Goal: Task Accomplishment & Management: Complete application form

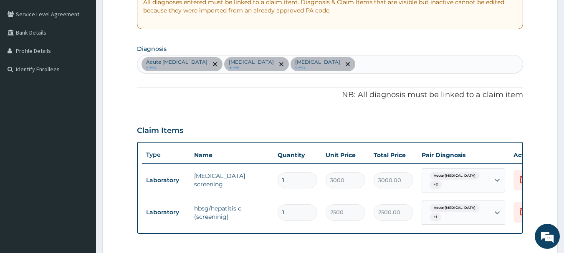
scroll to position [166, 0]
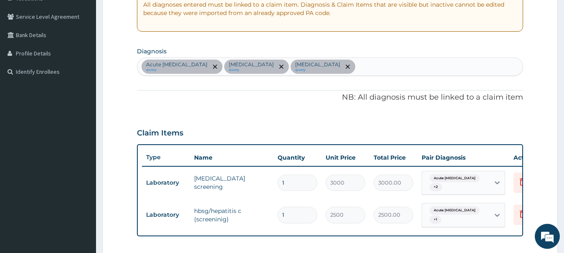
click at [391, 71] on div "Acute hepatitis C query Gonococcal urethritis query Hepatitis B carrier query" at bounding box center [330, 67] width 386 height 18
type input "UPPER RESP"
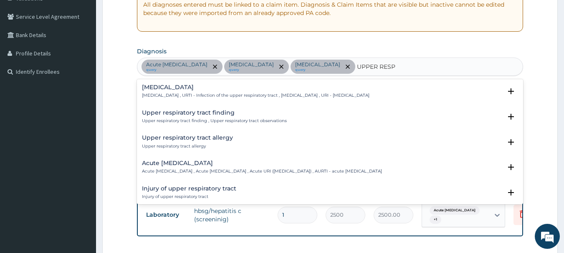
click at [180, 94] on p "Upper respiratory infection , URTI - Infection of the upper respiratory tract ,…" at bounding box center [255, 96] width 227 height 6
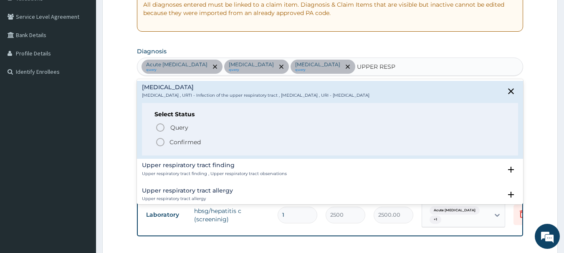
click at [190, 141] on p "Confirmed" at bounding box center [184, 142] width 31 height 8
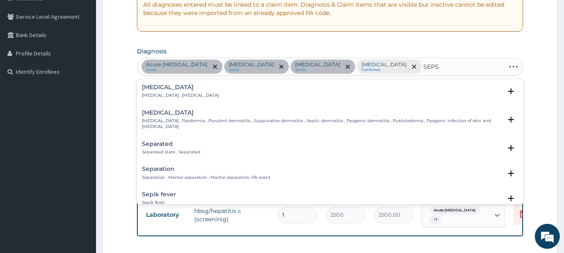
type input "SEPSI"
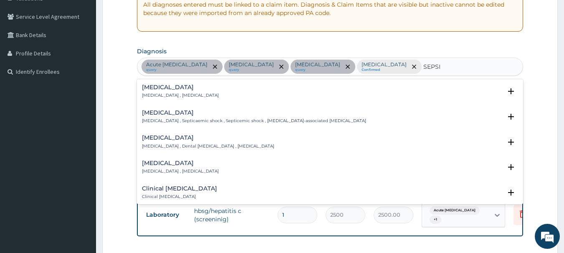
click at [174, 94] on p "Systemic infection , Sepsis" at bounding box center [180, 96] width 77 height 6
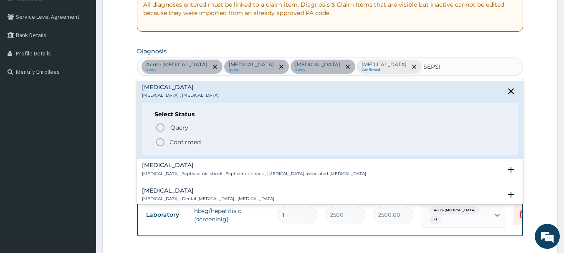
click at [170, 140] on p "Confirmed" at bounding box center [184, 142] width 31 height 8
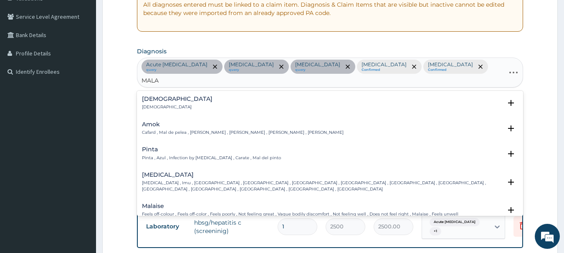
type input "MALAR"
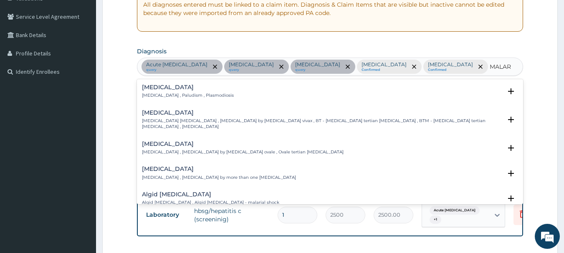
click at [177, 96] on p "Malaria , Paludism , Plasmodiosis" at bounding box center [188, 96] width 92 height 6
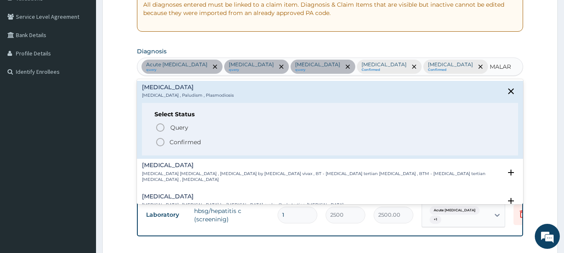
click at [180, 140] on p "Confirmed" at bounding box center [184, 142] width 31 height 8
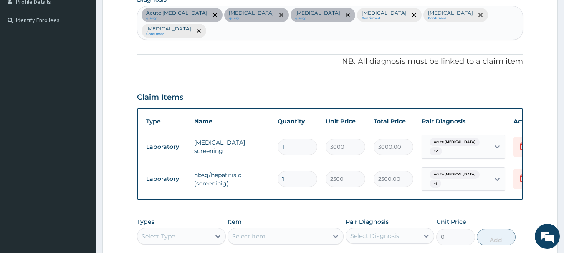
scroll to position [333, 0]
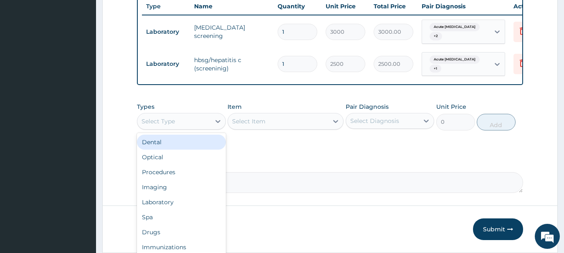
click at [172, 117] on div "Select Type" at bounding box center [157, 121] width 33 height 8
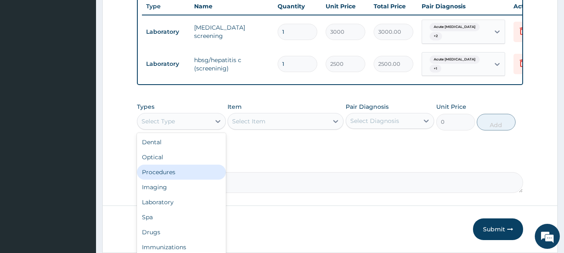
click at [167, 165] on div "Procedures" at bounding box center [181, 172] width 89 height 15
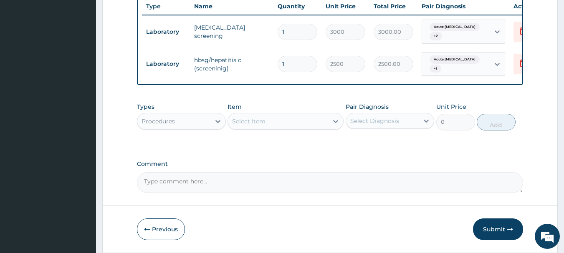
click at [278, 115] on div "Select Item" at bounding box center [278, 121] width 100 height 13
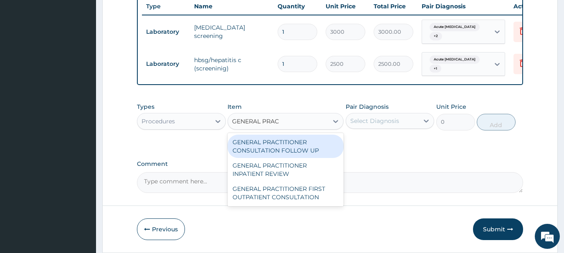
type input "GENERAL PRACT"
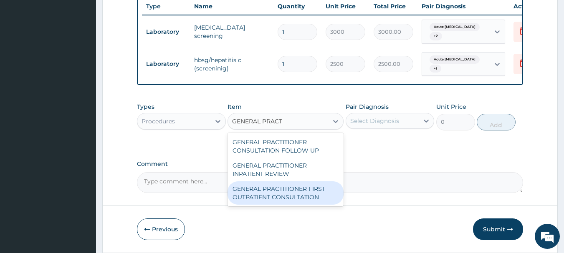
click at [301, 182] on div "GENERAL PRACTITIONER FIRST OUTPATIENT CONSULTATION" at bounding box center [285, 193] width 116 height 23
type input "3750"
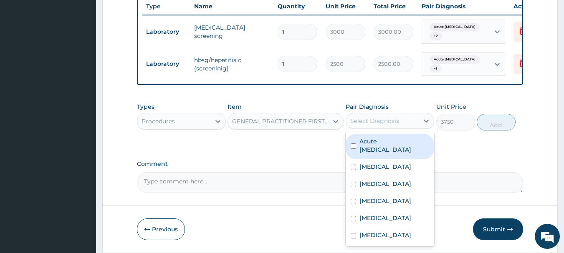
click at [371, 117] on div "Select Diagnosis" at bounding box center [374, 121] width 49 height 8
drag, startPoint x: 379, startPoint y: 126, endPoint x: 379, endPoint y: 132, distance: 6.7
click at [380, 137] on label "Acute hepatitis C" at bounding box center [394, 145] width 70 height 17
checkbox input "true"
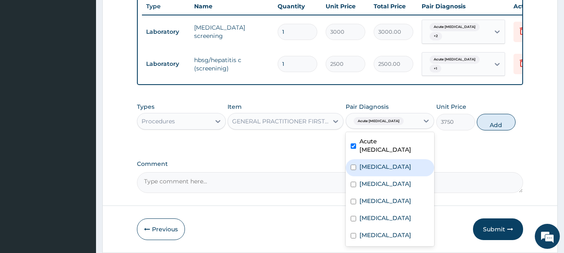
drag, startPoint x: 378, startPoint y: 138, endPoint x: 376, endPoint y: 159, distance: 20.9
click at [378, 163] on label "Gonococcal urethritis" at bounding box center [385, 167] width 52 height 8
checkbox input "true"
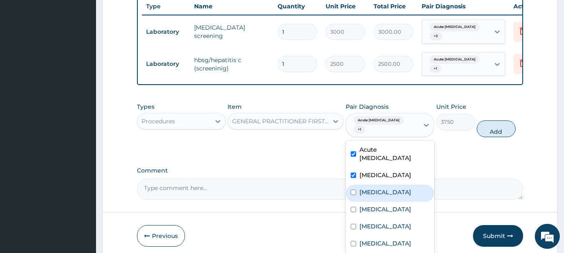
drag, startPoint x: 376, startPoint y: 158, endPoint x: 374, endPoint y: 175, distance: 17.3
click at [376, 185] on div "Hepatitis B carrier" at bounding box center [390, 193] width 89 height 17
checkbox input "true"
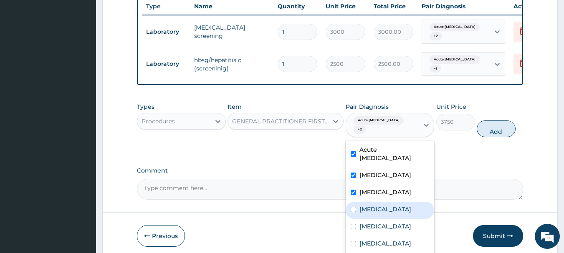
drag, startPoint x: 372, startPoint y: 177, endPoint x: 367, endPoint y: 194, distance: 17.3
click at [372, 205] on label "Upper respiratory infection" at bounding box center [385, 209] width 52 height 8
checkbox input "true"
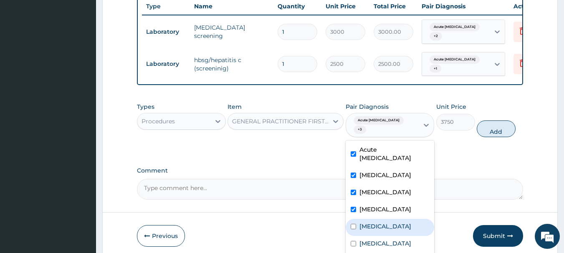
drag, startPoint x: 366, startPoint y: 203, endPoint x: 371, endPoint y: 225, distance: 23.1
click at [366, 222] on label "Sepsis" at bounding box center [385, 226] width 52 height 8
checkbox input "true"
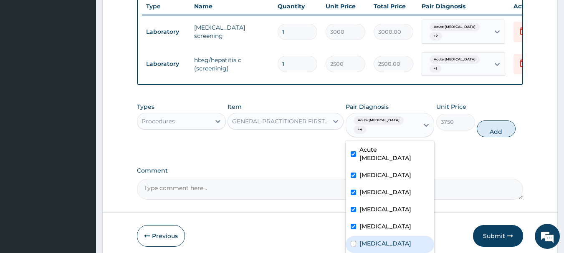
drag, startPoint x: 371, startPoint y: 225, endPoint x: 420, endPoint y: 190, distance: 60.5
click at [374, 236] on div "Malaria" at bounding box center [390, 244] width 89 height 17
checkbox input "true"
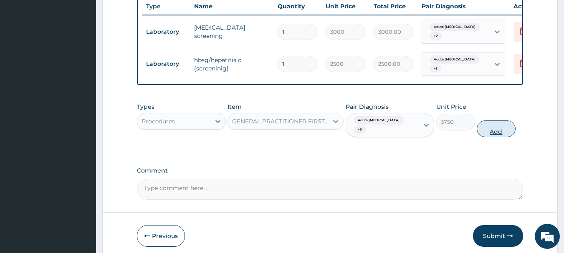
click at [503, 121] on button "Add" at bounding box center [496, 129] width 39 height 17
type input "0"
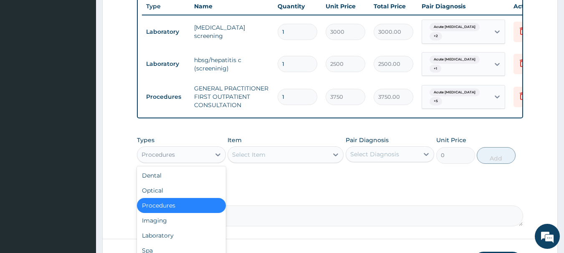
click at [188, 148] on div "Procedures" at bounding box center [173, 154] width 73 height 13
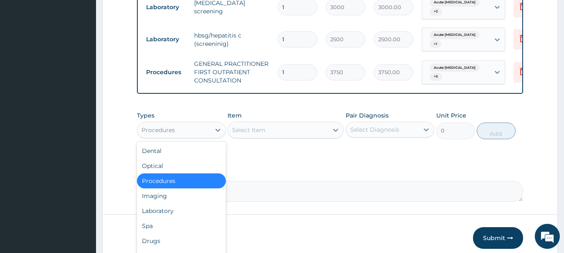
scroll to position [377, 0]
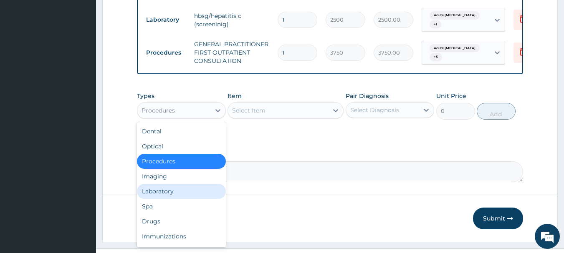
click at [169, 184] on div "Laboratory" at bounding box center [181, 191] width 89 height 15
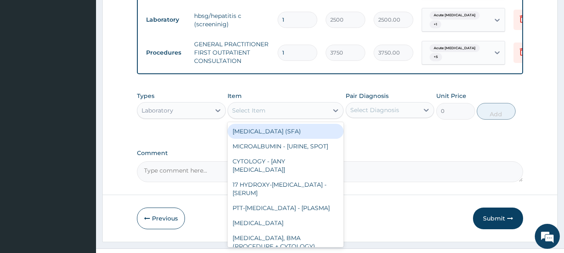
click at [266, 104] on div "Select Item" at bounding box center [278, 110] width 100 height 13
type input "["
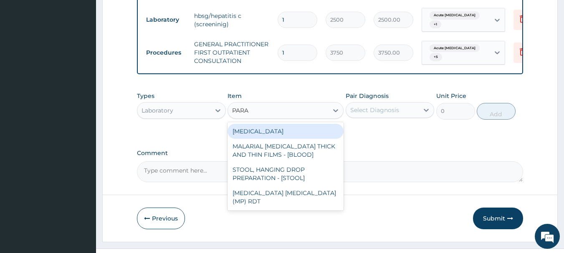
type input "PARAS"
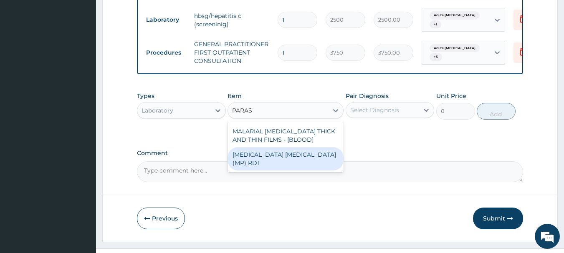
click at [301, 147] on div "MALARIA PARASITE (MP) RDT" at bounding box center [285, 158] width 116 height 23
type input "2000"
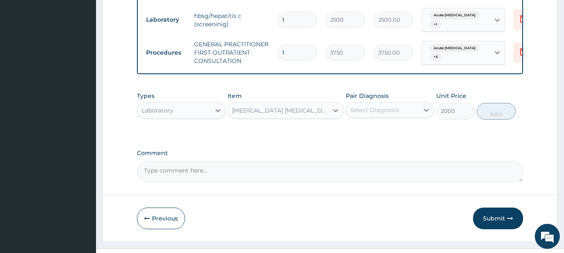
click at [413, 104] on div "Select Diagnosis" at bounding box center [382, 110] width 73 height 13
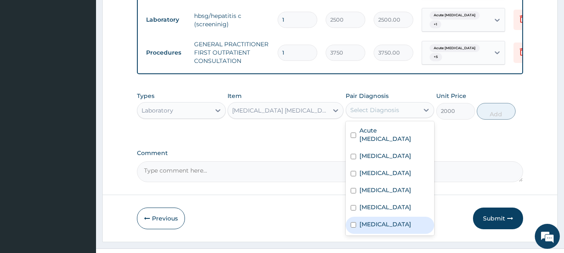
drag, startPoint x: 377, startPoint y: 211, endPoint x: 446, endPoint y: 168, distance: 81.5
click at [380, 220] on label "Malaria" at bounding box center [385, 224] width 52 height 8
checkbox input "true"
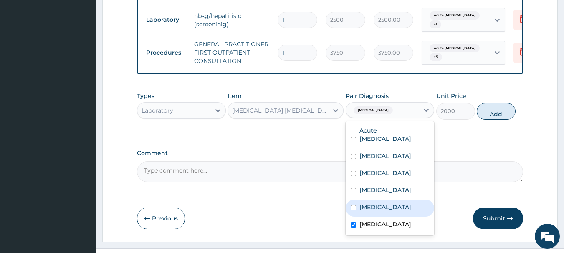
click at [499, 103] on button "Add" at bounding box center [496, 111] width 39 height 17
type input "0"
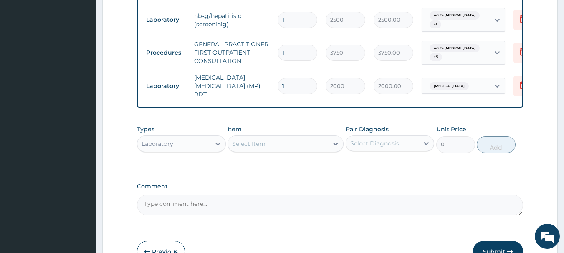
click at [267, 137] on div "Select Item" at bounding box center [278, 143] width 100 height 13
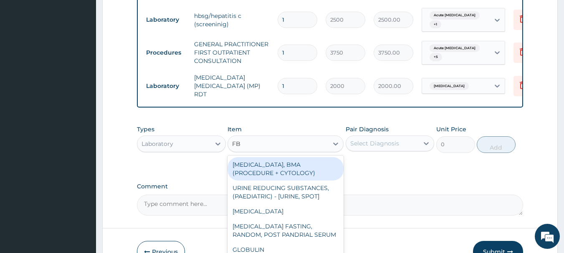
type input "FBC"
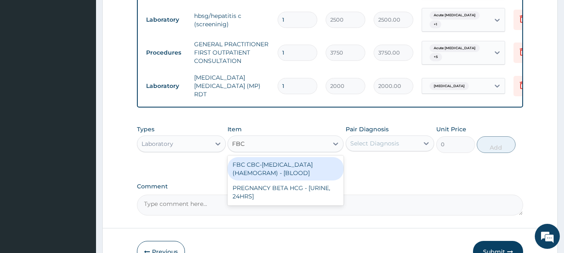
click at [279, 157] on div "FBC CBC-COMPLETE BLOOD COUNT (HAEMOGRAM) - [BLOOD]" at bounding box center [285, 168] width 116 height 23
type input "5000"
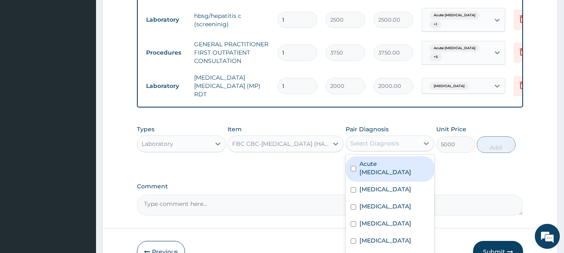
click at [379, 139] on div "Select Diagnosis" at bounding box center [374, 143] width 49 height 8
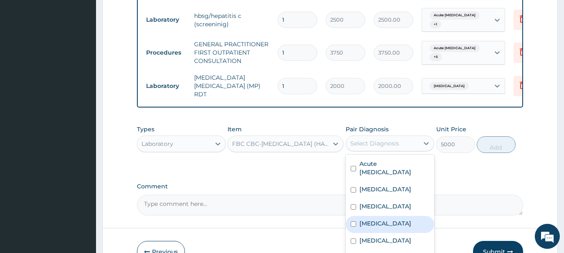
click at [391, 220] on label "Upper respiratory infection" at bounding box center [385, 224] width 52 height 8
checkbox input "true"
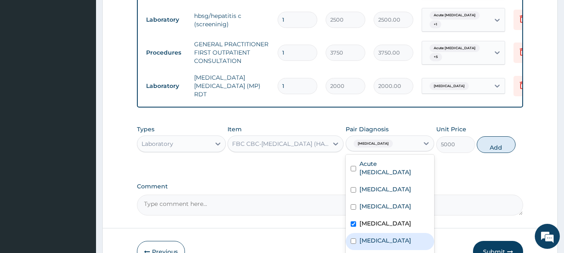
click at [384, 233] on div "Sepsis" at bounding box center [390, 241] width 89 height 17
checkbox input "true"
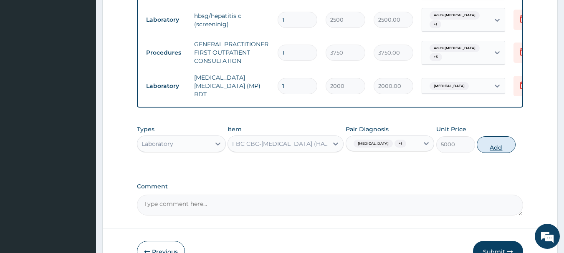
click at [503, 136] on button "Add" at bounding box center [496, 144] width 39 height 17
type input "0"
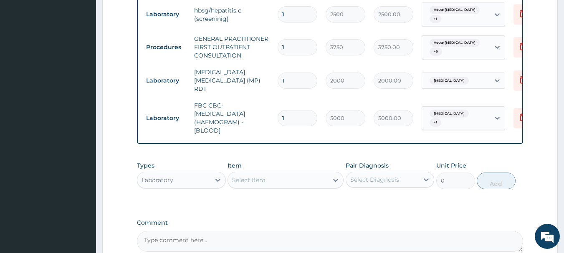
scroll to position [281, 0]
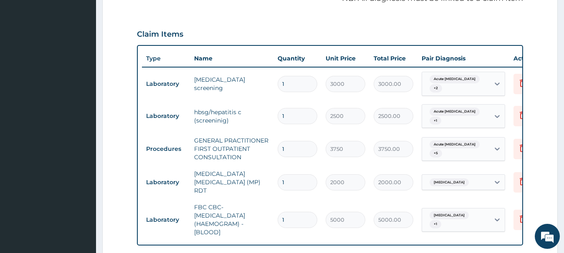
click at [298, 108] on input "1" at bounding box center [298, 116] width 40 height 16
type input "0.00"
type input "2"
type input "5000.00"
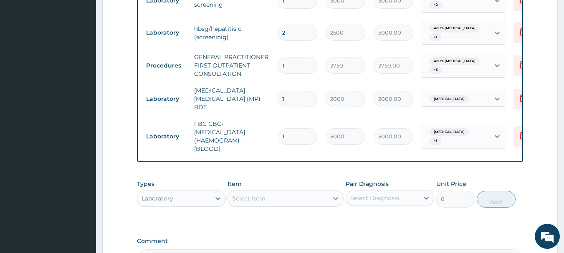
scroll to position [448, 0]
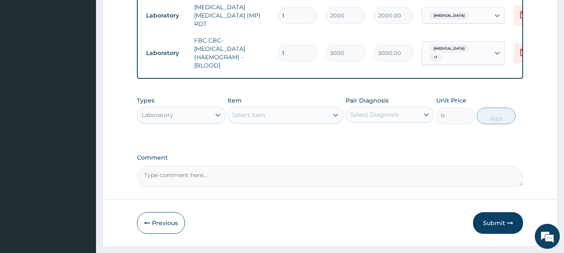
type input "2"
click at [176, 166] on textarea "Comment" at bounding box center [330, 176] width 386 height 21
type textarea "R"
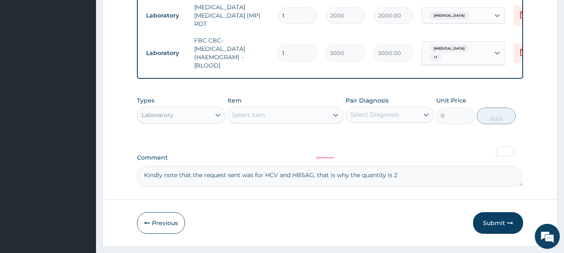
type textarea "Kindly note that the request sent was for HCV and HBSAG, that is why the quanti…"
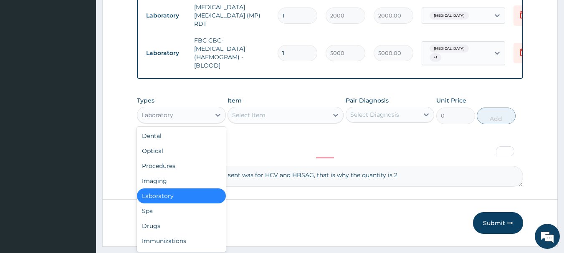
click at [202, 109] on div "Laboratory" at bounding box center [173, 115] width 73 height 13
click at [173, 219] on div "Drugs" at bounding box center [181, 226] width 89 height 15
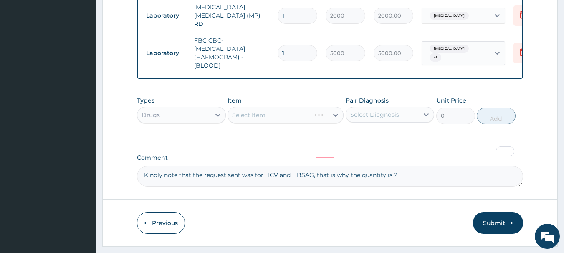
click at [292, 107] on div "Select Item" at bounding box center [285, 115] width 116 height 17
click at [290, 109] on div "Select Item" at bounding box center [278, 115] width 100 height 13
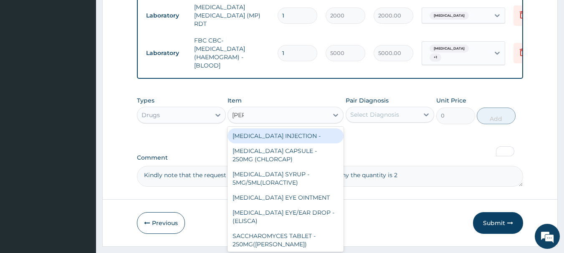
type input "lorat"
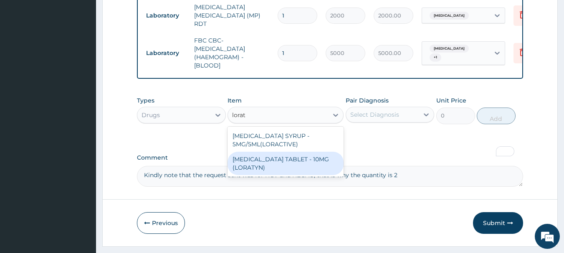
drag, startPoint x: 284, startPoint y: 141, endPoint x: 317, endPoint y: 134, distance: 34.0
click at [287, 152] on div "LORATADINE TABLET - 10MG (LORATYN)" at bounding box center [285, 163] width 116 height 23
type input "98"
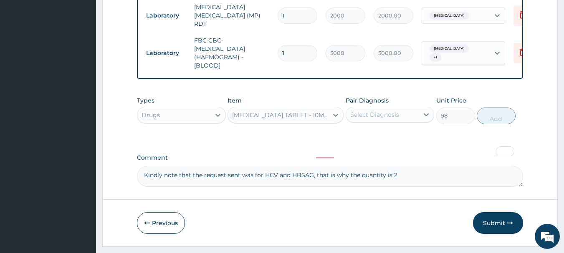
click at [360, 111] on div "Select Diagnosis" at bounding box center [374, 115] width 49 height 8
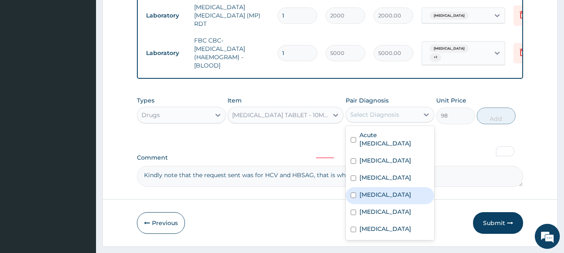
click at [391, 191] on label "Upper respiratory infection" at bounding box center [385, 195] width 52 height 8
checkbox input "true"
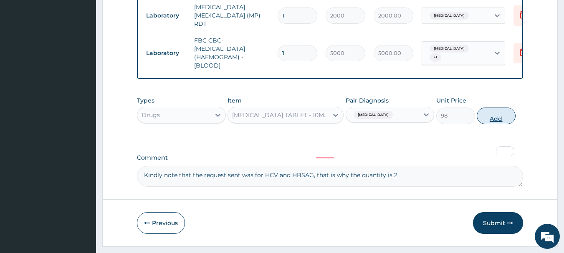
click at [509, 108] on button "Add" at bounding box center [496, 116] width 39 height 17
type input "0"
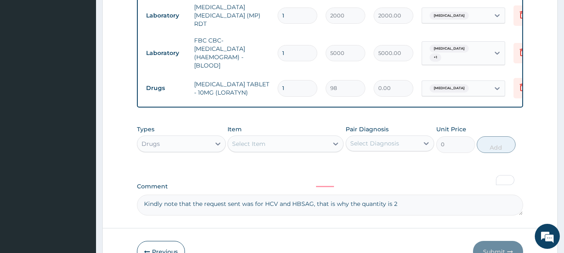
type input "0.00"
type input "4"
type input "392.00"
type input "4"
click at [277, 131] on div "Item Select Item" at bounding box center [285, 139] width 116 height 28
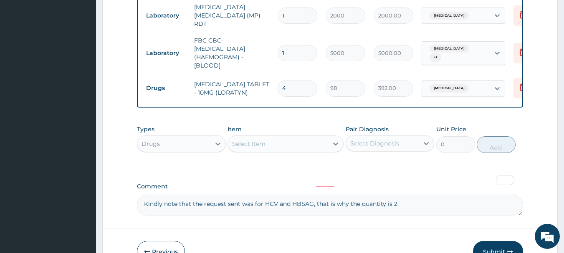
click at [242, 136] on div "Select Item" at bounding box center [285, 144] width 116 height 17
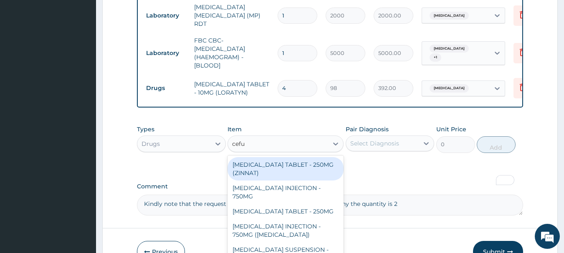
type input "cefur"
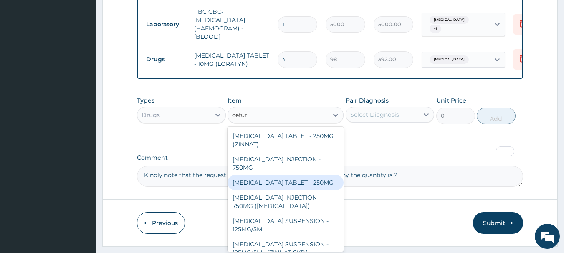
scroll to position [10, 0]
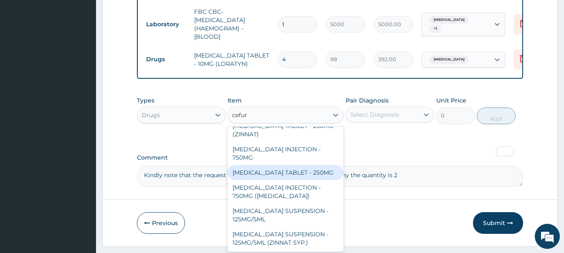
click at [302, 165] on div "CEFUROXIME TABLET - 250MG" at bounding box center [285, 172] width 116 height 15
type input "420"
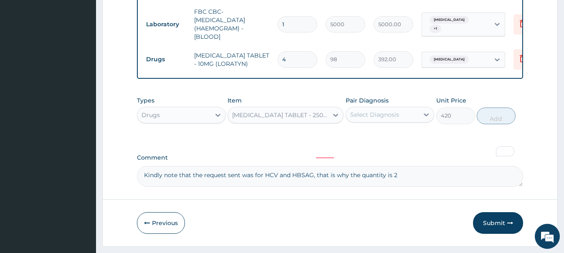
click at [299, 109] on div "CEFUROXIME TABLET - 250MG" at bounding box center [278, 115] width 100 height 13
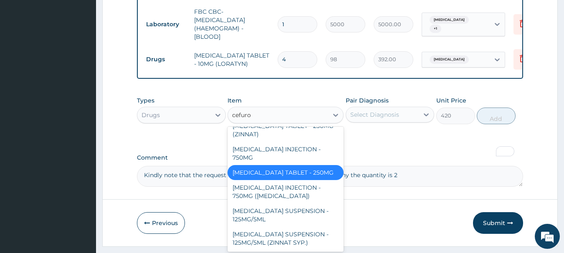
type input "cefurox"
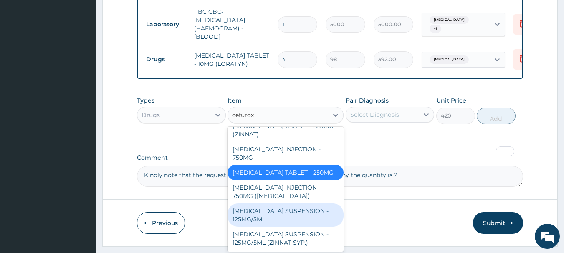
scroll to position [0, 0]
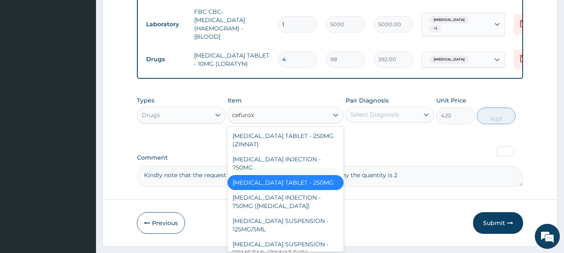
click at [281, 175] on div "CEFUROXIME TABLET - 250MG" at bounding box center [285, 182] width 116 height 15
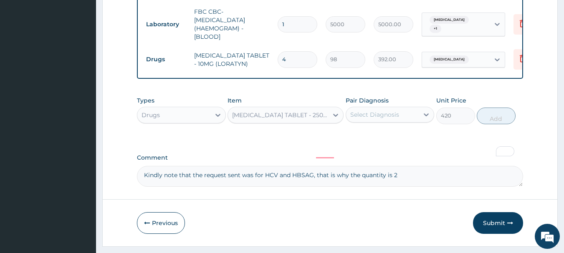
click at [393, 111] on div "Select Diagnosis" at bounding box center [374, 115] width 49 height 8
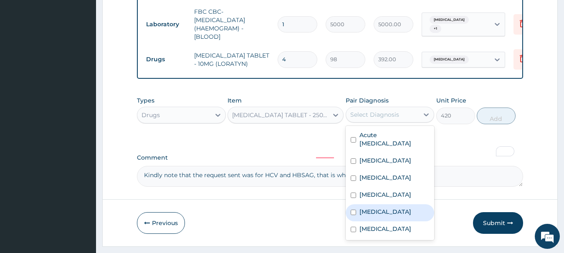
drag, startPoint x: 374, startPoint y: 193, endPoint x: 375, endPoint y: 161, distance: 32.1
click at [374, 208] on label "Sepsis" at bounding box center [385, 212] width 52 height 8
checkbox input "true"
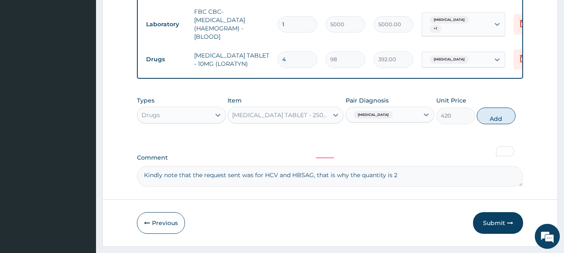
click at [381, 108] on div "Sepsis" at bounding box center [382, 115] width 73 height 14
click at [387, 108] on div "Sepsis" at bounding box center [382, 115] width 73 height 14
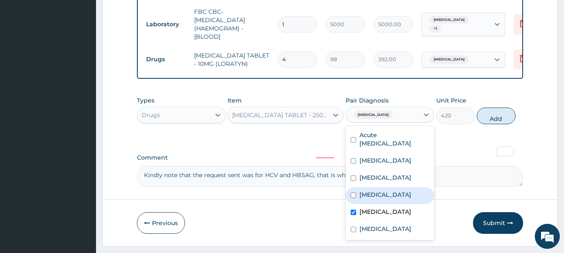
click at [379, 191] on label "Upper respiratory infection" at bounding box center [385, 195] width 52 height 8
checkbox input "true"
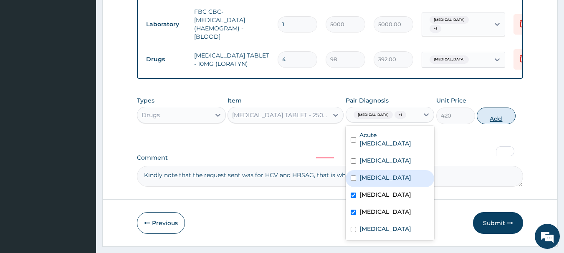
click at [487, 108] on button "Add" at bounding box center [496, 116] width 39 height 17
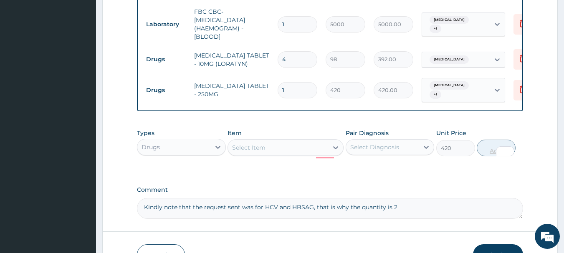
type input "0"
type input "0.00"
type input "2"
type input "840.00"
type input "20"
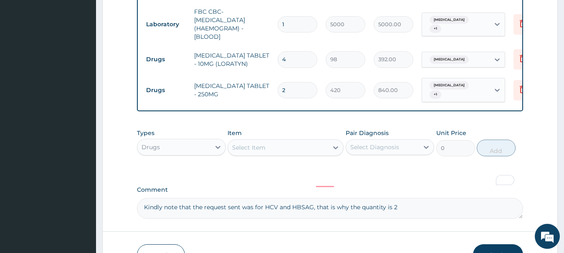
type input "8400.00"
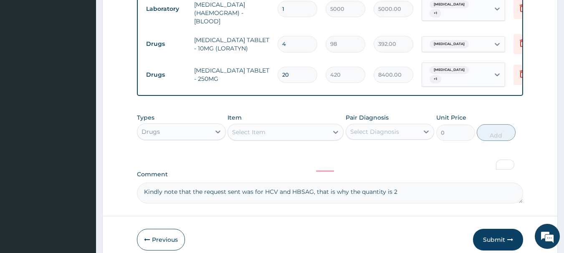
scroll to position [505, 0]
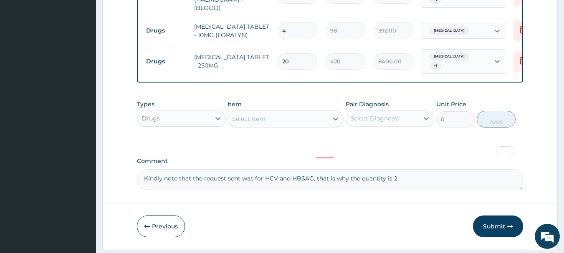
type input "20"
click at [413, 169] on textarea "Kindly note that the request sent was for HCV and HBSAG, that is why the quanti…" at bounding box center [330, 179] width 386 height 21
type textarea "Kindly note that the request sent was for HCV and HBSAG, that is why the quanti…"
click at [500, 216] on button "Submit" at bounding box center [498, 227] width 50 height 22
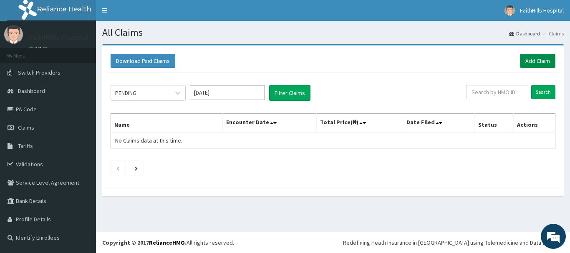
click at [533, 56] on link "Add Claim" at bounding box center [537, 61] width 35 height 14
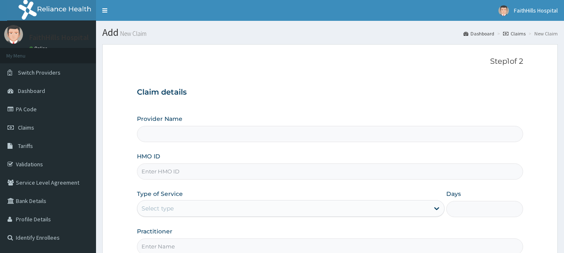
type input "FaithHills Specialist Hospital"
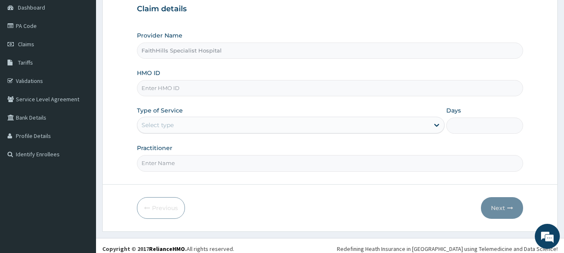
click at [160, 97] on div "Provider Name FaithHills Specialist Hospital HMO ID Type of Service Select type…" at bounding box center [330, 101] width 386 height 140
drag, startPoint x: 160, startPoint y: 88, endPoint x: 159, endPoint y: 92, distance: 4.3
click at [159, 92] on input "HMO ID" at bounding box center [330, 88] width 386 height 16
type input "P"
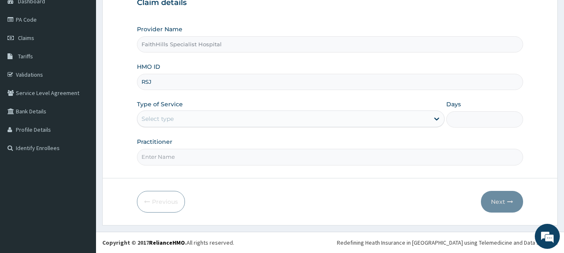
type input "RSJ"
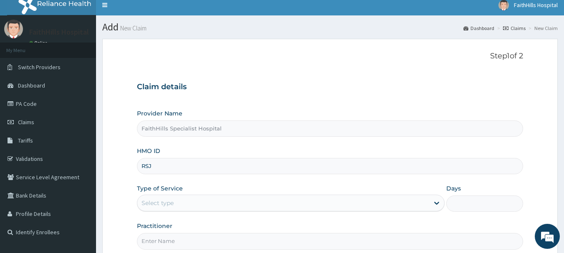
scroll to position [0, 0]
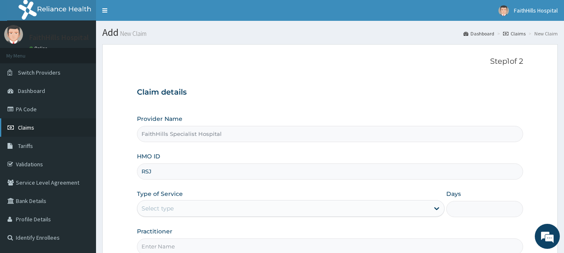
click at [37, 126] on link "Claims" at bounding box center [48, 128] width 96 height 18
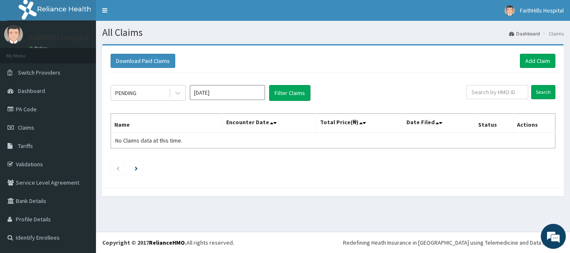
click at [229, 98] on input "Aug 2025" at bounding box center [227, 92] width 75 height 15
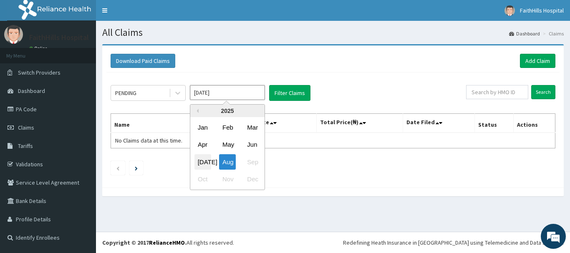
click at [205, 159] on div "Jul" at bounding box center [202, 161] width 17 height 15
type input "Jul 2025"
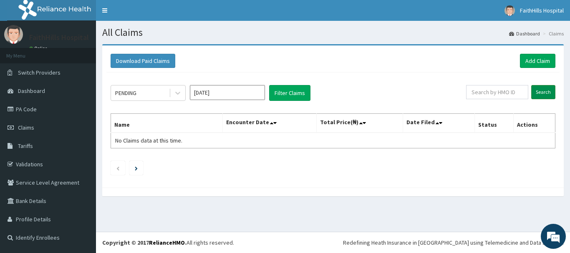
click at [545, 88] on input "Search" at bounding box center [543, 92] width 24 height 14
click at [152, 91] on div "PENDING" at bounding box center [140, 92] width 58 height 13
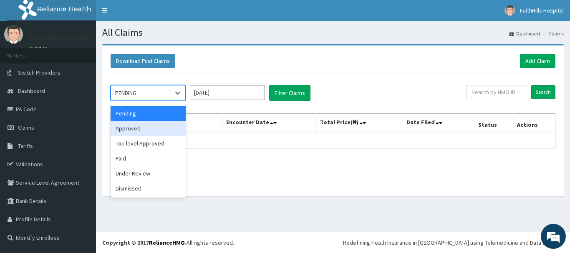
click at [146, 128] on div "Approved" at bounding box center [148, 128] width 75 height 15
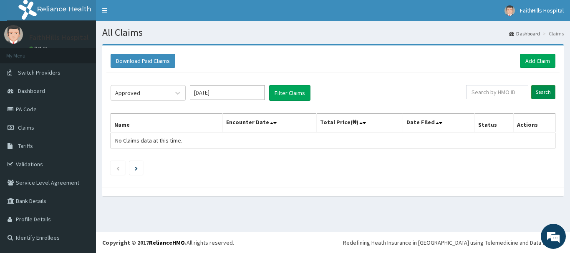
click at [540, 94] on input "Search" at bounding box center [543, 92] width 24 height 14
click at [141, 59] on button "Download Paid Claims" at bounding box center [143, 61] width 65 height 14
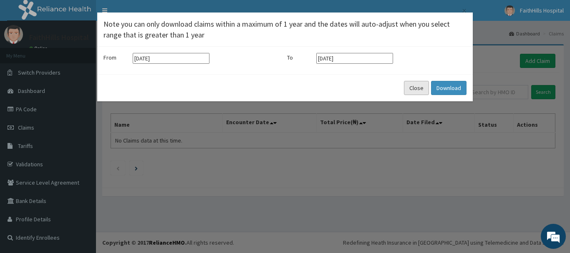
click at [416, 91] on button "Close" at bounding box center [416, 88] width 25 height 14
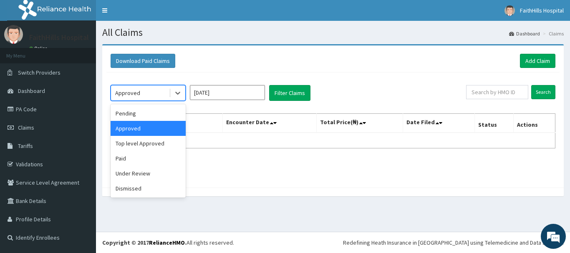
click at [162, 93] on div "Approved" at bounding box center [140, 92] width 58 height 13
click at [137, 177] on div "Under Review" at bounding box center [148, 173] width 75 height 15
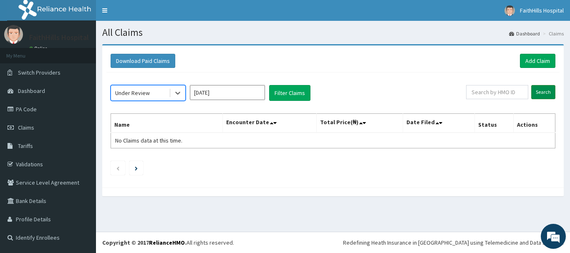
click at [538, 85] on input "Search" at bounding box center [543, 92] width 24 height 14
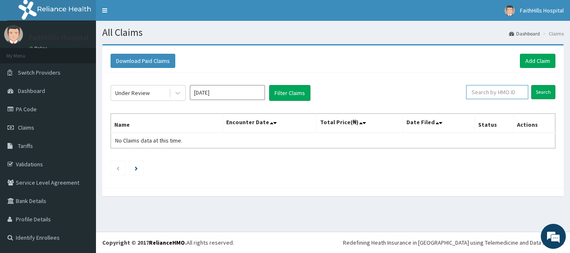
click at [500, 86] on input "text" at bounding box center [497, 92] width 62 height 14
type input "RSJ/10070"
click at [546, 92] on input "Search" at bounding box center [543, 92] width 24 height 14
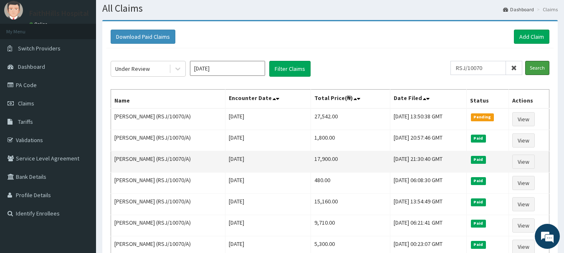
scroll to position [83, 0]
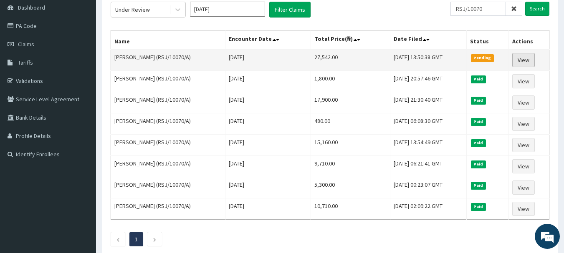
click at [530, 56] on link "View" at bounding box center [523, 60] width 23 height 14
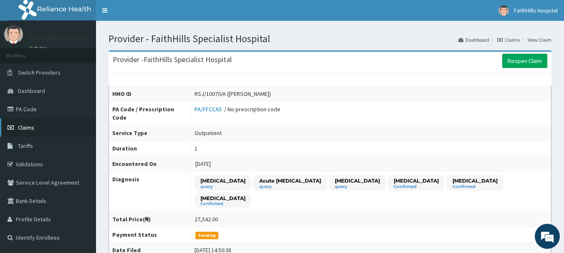
click at [43, 127] on link "Claims" at bounding box center [48, 128] width 96 height 18
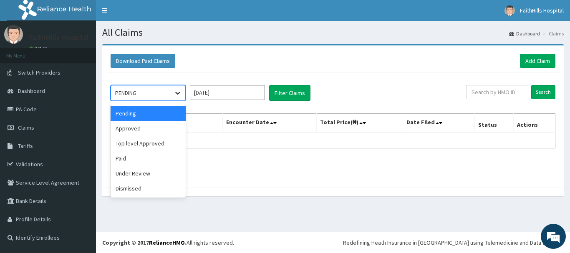
click at [172, 94] on div at bounding box center [177, 93] width 15 height 15
click at [140, 162] on div "Paid" at bounding box center [148, 158] width 75 height 15
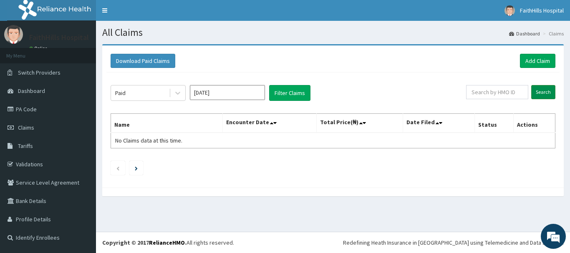
click at [545, 93] on input "Search" at bounding box center [543, 92] width 24 height 14
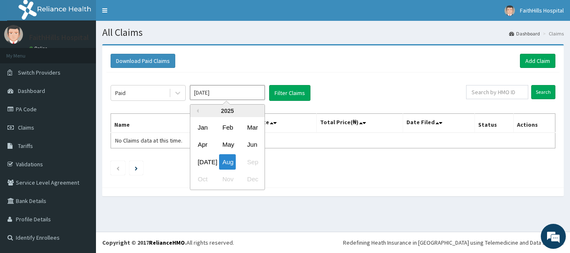
click at [248, 95] on input "Aug 2025" at bounding box center [227, 92] width 75 height 15
click at [201, 165] on div "Jul" at bounding box center [202, 161] width 17 height 15
type input "Jul 2025"
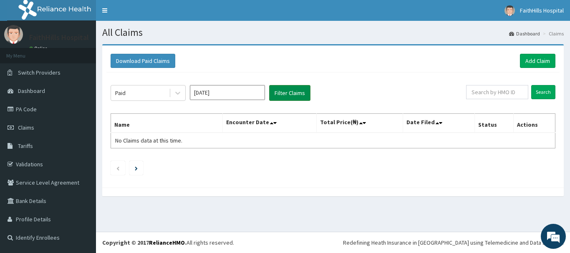
click at [291, 93] on button "Filter Claims" at bounding box center [289, 93] width 41 height 16
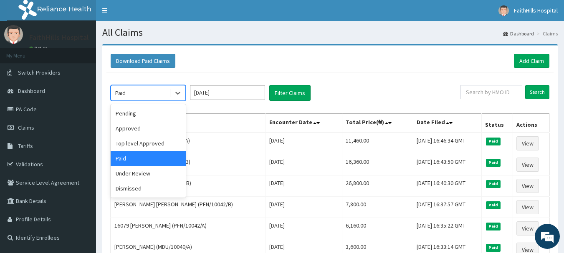
click at [160, 86] on div "Paid" at bounding box center [148, 93] width 75 height 16
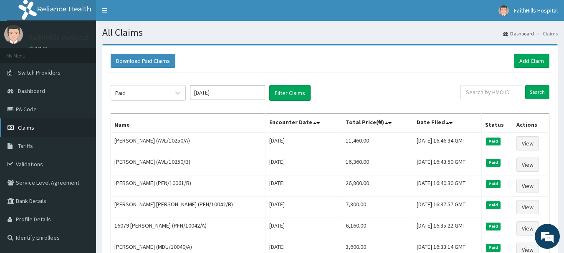
click at [31, 127] on span "Claims" at bounding box center [26, 128] width 16 height 8
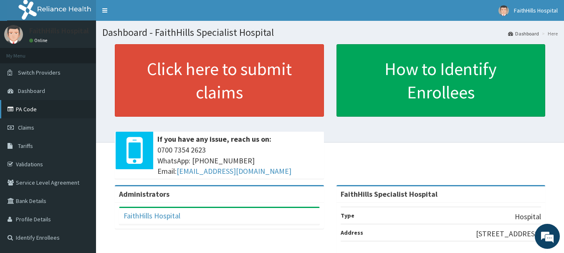
click at [26, 112] on link "PA Code" at bounding box center [48, 109] width 96 height 18
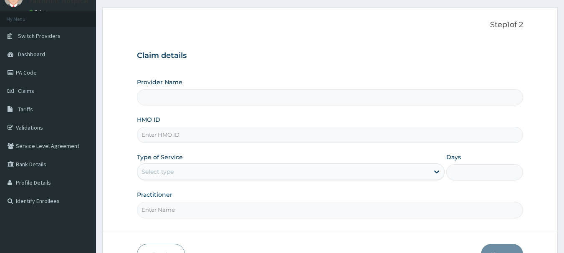
scroll to position [42, 0]
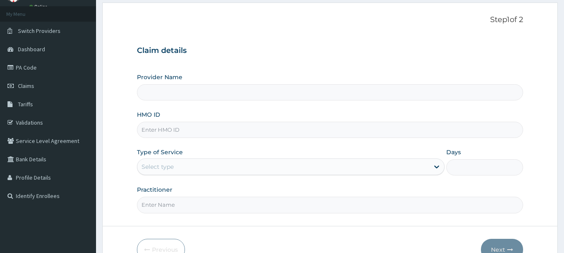
type input "FaithHills Specialist Hospital"
click at [182, 134] on input "HMO ID" at bounding box center [330, 130] width 386 height 16
type input "MDU/10040/B"
click at [177, 168] on div "Select type" at bounding box center [283, 166] width 292 height 13
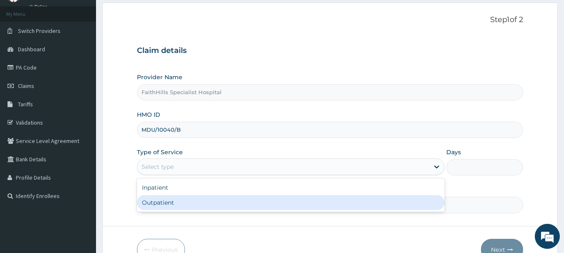
click at [202, 207] on div "Outpatient" at bounding box center [291, 202] width 308 height 15
type input "1"
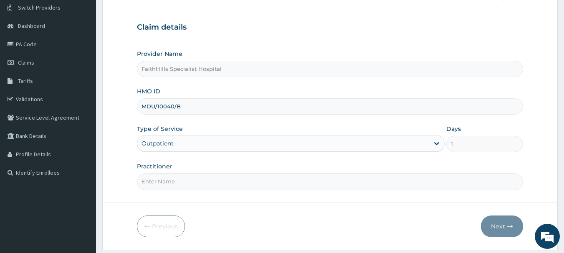
scroll to position [90, 0]
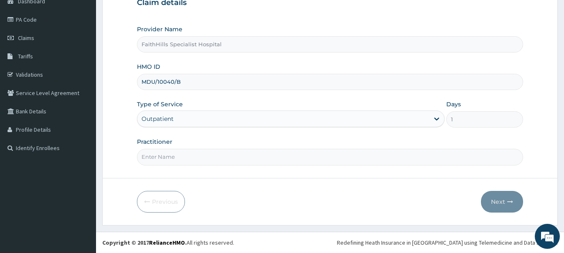
click at [183, 153] on input "Practitioner" at bounding box center [330, 157] width 386 height 16
type input "DR. [PERSON_NAME]"
click at [503, 198] on button "Next" at bounding box center [502, 202] width 42 height 22
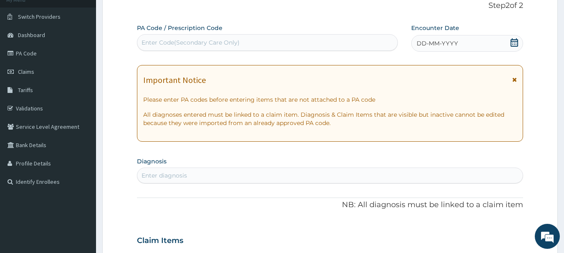
scroll to position [6, 0]
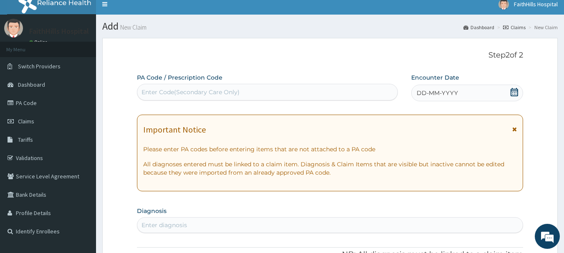
click at [217, 98] on div "Enter Code(Secondary Care Only)" at bounding box center [267, 92] width 260 height 13
click at [511, 92] on icon at bounding box center [514, 92] width 8 height 8
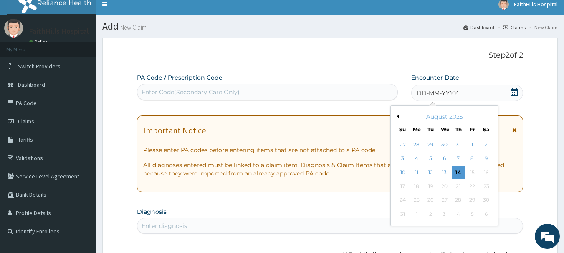
click at [398, 116] on button "Previous Month" at bounding box center [397, 116] width 4 height 4
click at [406, 173] on div "13" at bounding box center [402, 173] width 13 height 13
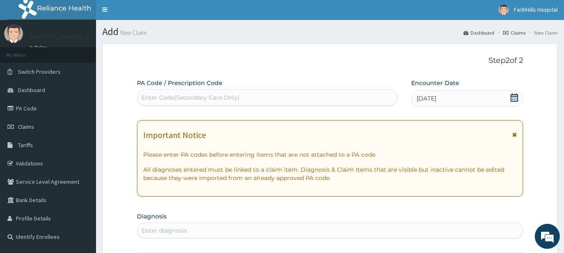
scroll to position [0, 0]
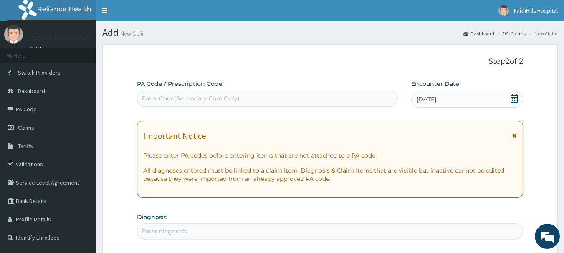
click at [191, 93] on div "Enter Code(Secondary Care Only)" at bounding box center [267, 98] width 260 height 13
type input "I"
type input "L"
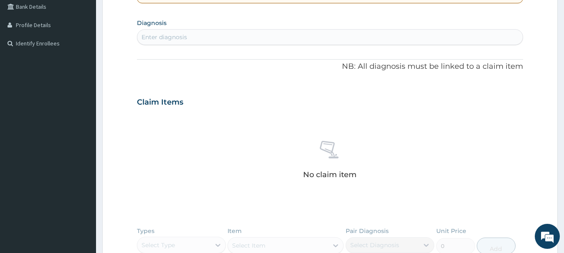
scroll to position [209, 0]
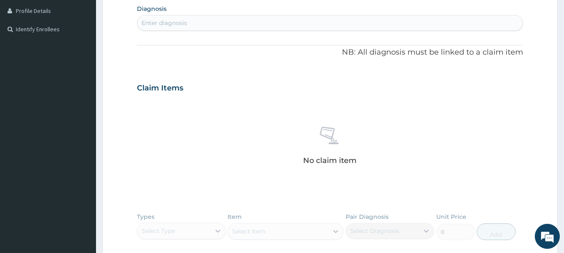
click at [175, 24] on div "Enter diagnosis" at bounding box center [163, 23] width 45 height 8
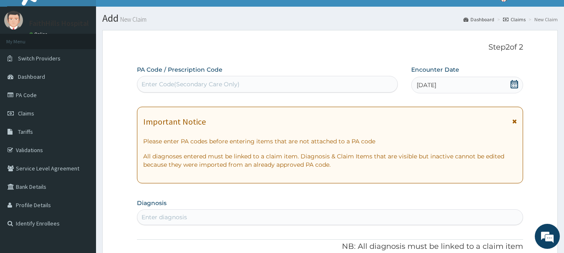
scroll to position [0, 0]
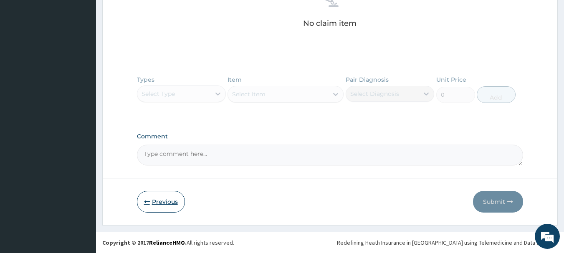
click at [154, 198] on button "Previous" at bounding box center [161, 202] width 48 height 22
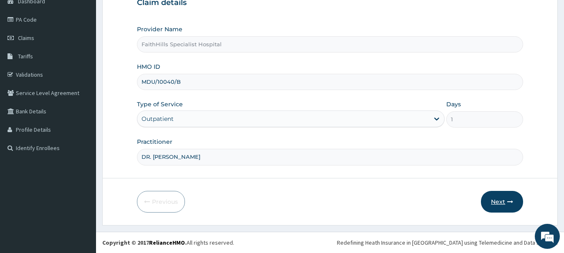
click at [501, 210] on button "Next" at bounding box center [502, 202] width 42 height 22
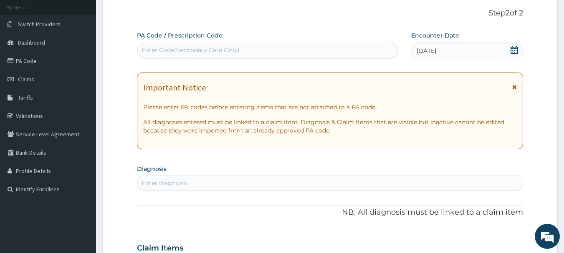
scroll to position [0, 0]
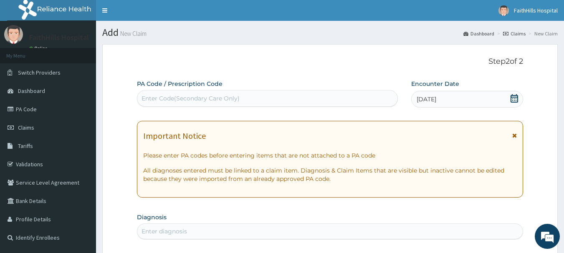
click at [254, 89] on div "PA Code / Prescription Code Enter Code(Secondary Care Only)" at bounding box center [267, 93] width 261 height 27
click at [250, 100] on div "Enter Code(Secondary Care Only)" at bounding box center [267, 98] width 260 height 13
click at [514, 97] on icon at bounding box center [514, 98] width 8 height 8
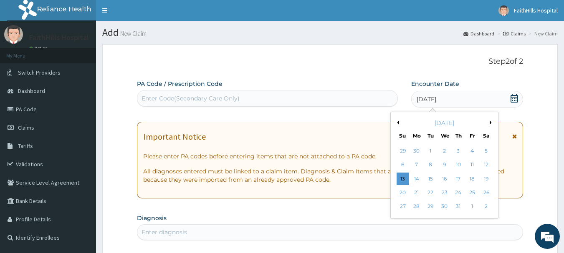
click at [457, 204] on div "31" at bounding box center [458, 207] width 13 height 13
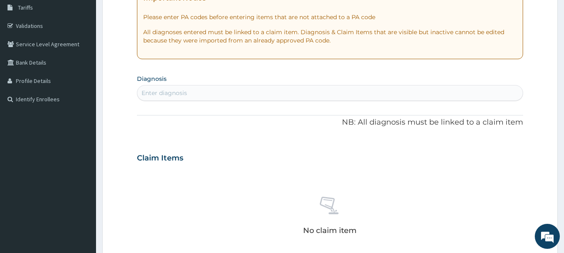
scroll to position [167, 0]
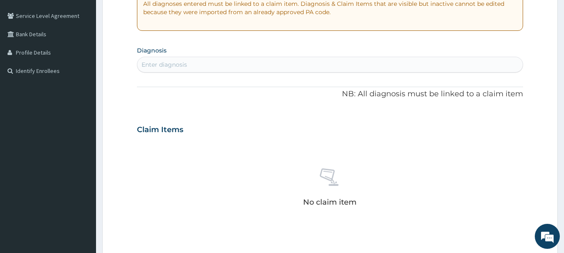
click at [192, 60] on div "Enter diagnosis" at bounding box center [330, 64] width 386 height 13
type input "LYMPHAD"
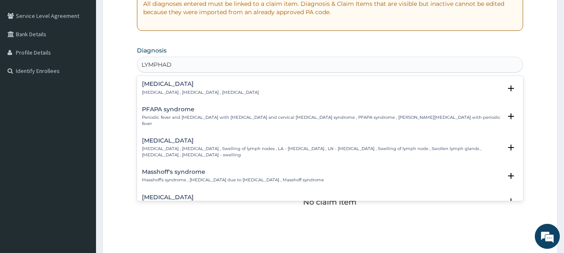
click at [227, 88] on div "[MEDICAL_DATA] [MEDICAL_DATA] , [MEDICAL_DATA] , [MEDICAL_DATA]" at bounding box center [200, 88] width 117 height 15
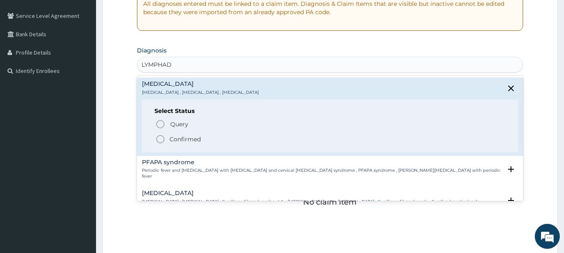
click at [196, 134] on div "Query Query covers suspected (?), Keep in view (kiv), Ruled out (r/o) Confirmed" at bounding box center [329, 131] width 351 height 25
click at [165, 134] on span "Confirmed" at bounding box center [330, 139] width 351 height 10
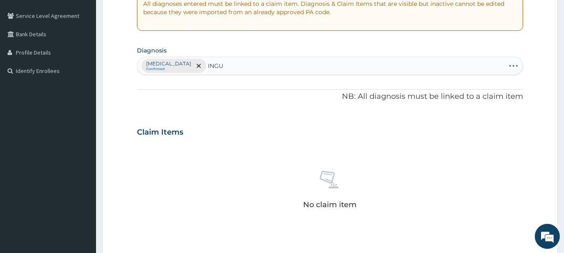
type input "[PERSON_NAME]"
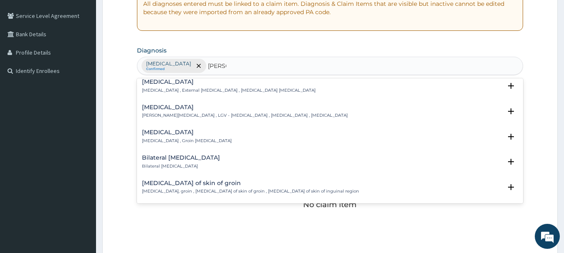
scroll to position [417, 0]
click at [204, 137] on p "[MEDICAL_DATA] , Groin [MEDICAL_DATA]" at bounding box center [187, 139] width 90 height 6
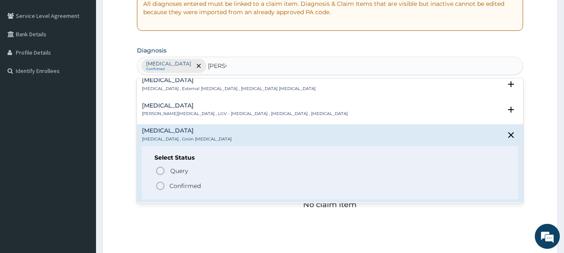
click at [174, 185] on p "Confirmed" at bounding box center [184, 186] width 31 height 8
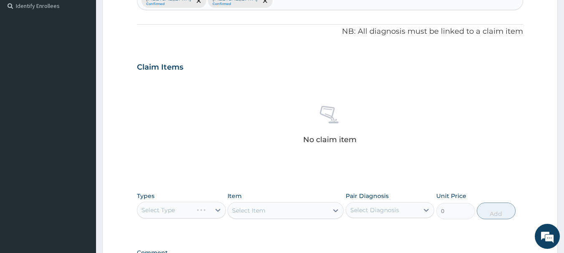
scroll to position [348, 0]
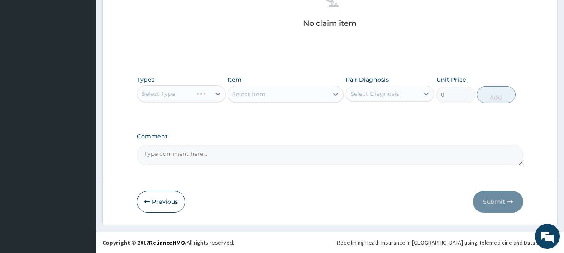
click at [184, 93] on div "Select Type" at bounding box center [181, 94] width 89 height 17
click at [182, 95] on div "Select Type" at bounding box center [181, 94] width 89 height 17
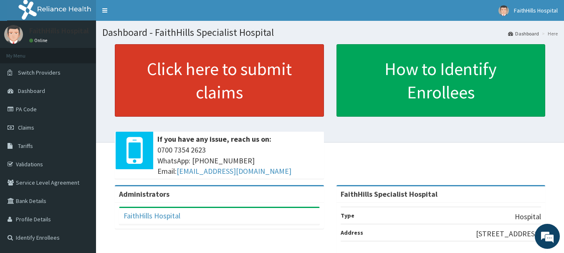
click at [197, 69] on link "Click here to submit claims" at bounding box center [219, 80] width 209 height 73
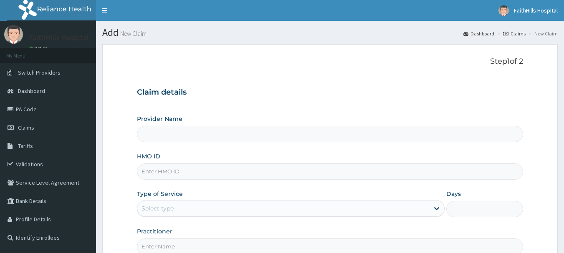
type input "FaithHills Specialist Hospital"
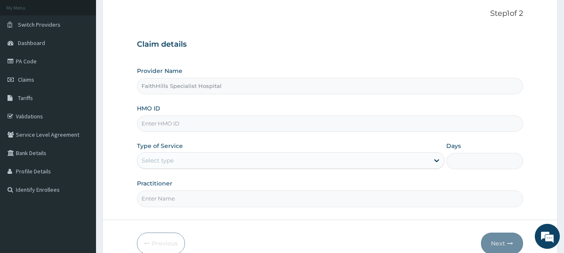
scroll to position [83, 0]
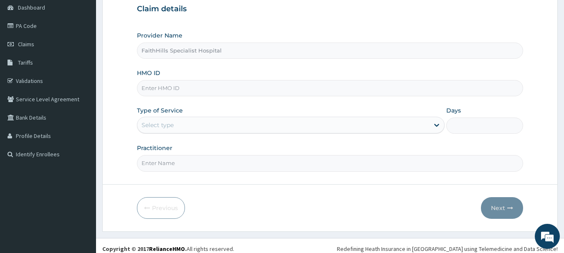
click at [161, 93] on input "HMO ID" at bounding box center [330, 88] width 386 height 16
type input "MDU/10040/B"
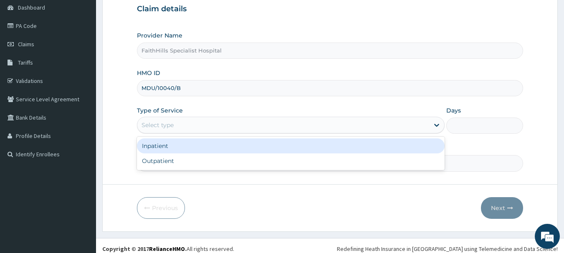
click at [165, 130] on div "Select type" at bounding box center [283, 125] width 292 height 13
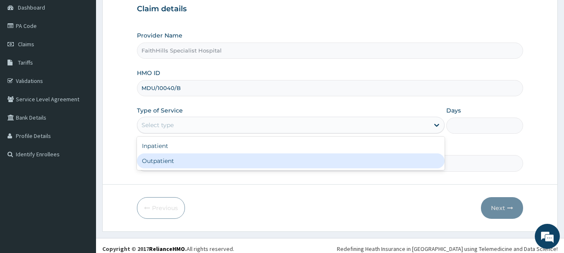
click at [161, 162] on div "Outpatient" at bounding box center [291, 161] width 308 height 15
type input "1"
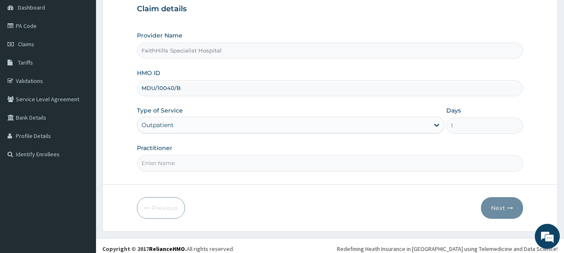
click at [161, 162] on input "Practitioner" at bounding box center [330, 163] width 386 height 16
type input "[PERSON_NAME]"
click at [495, 212] on button "Next" at bounding box center [502, 208] width 42 height 22
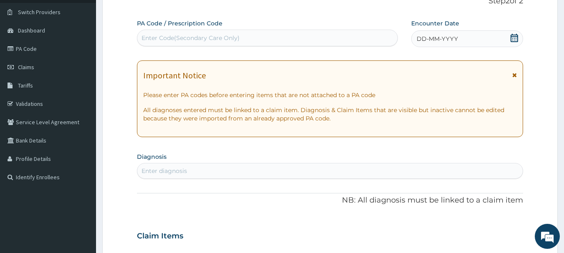
scroll to position [42, 0]
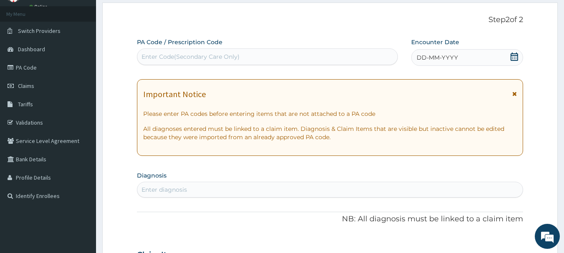
click at [512, 60] on icon at bounding box center [514, 57] width 8 height 8
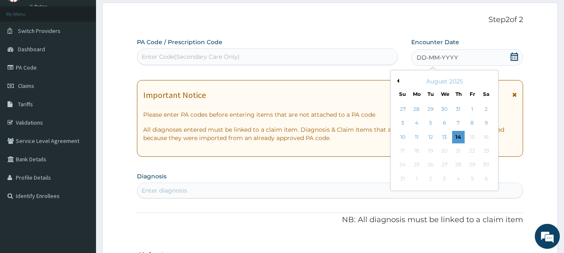
click at [397, 80] on button "Previous Month" at bounding box center [397, 81] width 4 height 4
click at [458, 164] on div "31" at bounding box center [458, 165] width 13 height 13
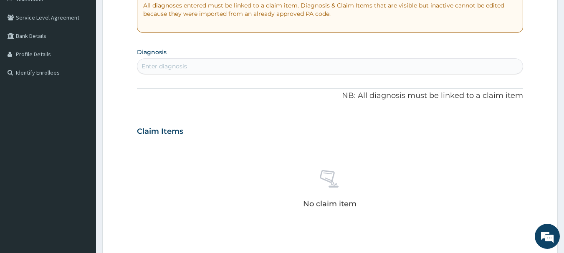
scroll to position [167, 0]
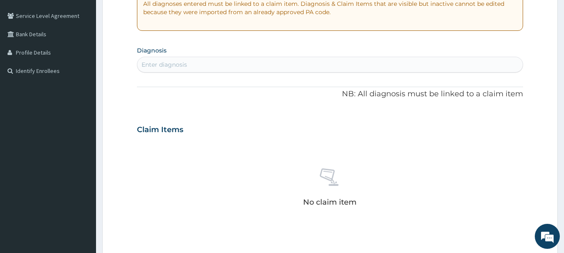
click at [174, 64] on div "Enter diagnosis" at bounding box center [163, 65] width 45 height 8
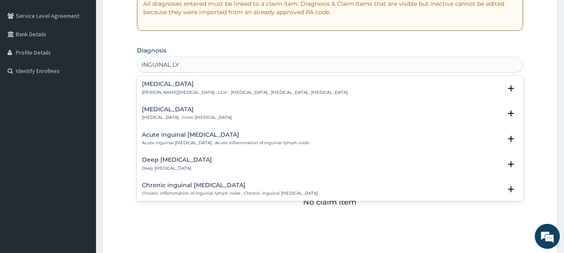
type input "INGUINAL LYM"
click at [177, 115] on p "Inguinal lymphadenopathy , Groin lymphadenopathy" at bounding box center [187, 118] width 90 height 6
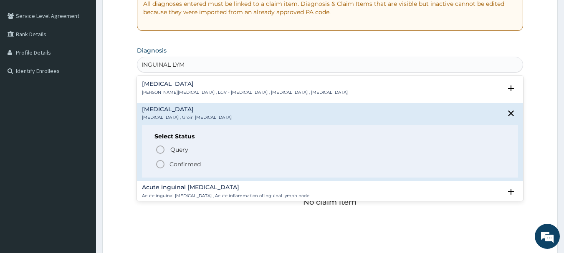
click at [169, 164] on p "Confirmed" at bounding box center [184, 164] width 31 height 8
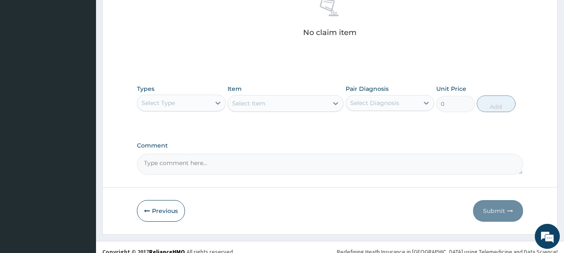
scroll to position [348, 0]
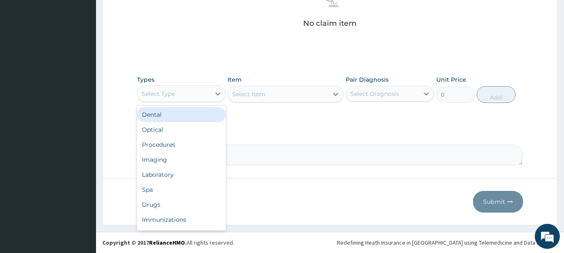
click at [196, 98] on div "Select Type" at bounding box center [173, 93] width 73 height 13
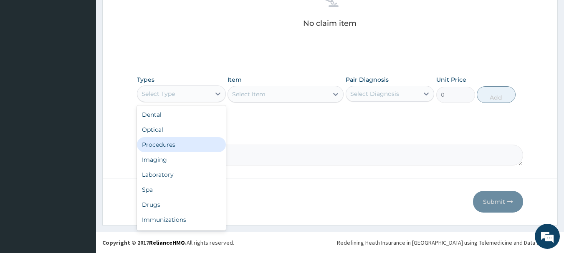
click at [165, 150] on div "Procedures" at bounding box center [181, 144] width 89 height 15
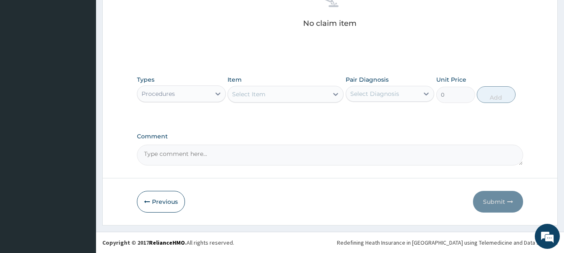
click at [305, 93] on div "Select Item" at bounding box center [278, 94] width 100 height 13
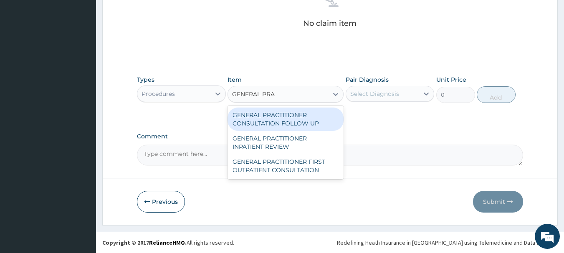
type input "GENERAL PRAC"
click at [297, 121] on div "GENERAL PRACTITIONER CONSULTATION FOLLOW UP" at bounding box center [285, 119] width 116 height 23
type input "1875"
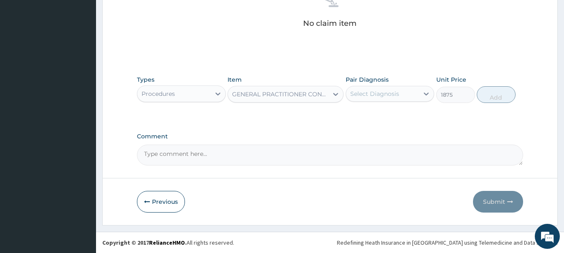
click at [364, 92] on div "Select Diagnosis" at bounding box center [374, 94] width 49 height 8
click at [374, 116] on label "Inguinal lymphadenopathy" at bounding box center [385, 114] width 52 height 8
checkbox input "true"
click at [495, 98] on button "Add" at bounding box center [496, 94] width 39 height 17
type input "0"
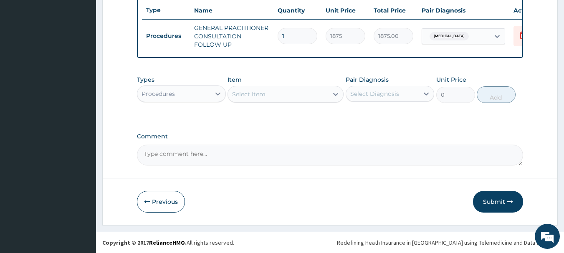
scroll to position [320, 0]
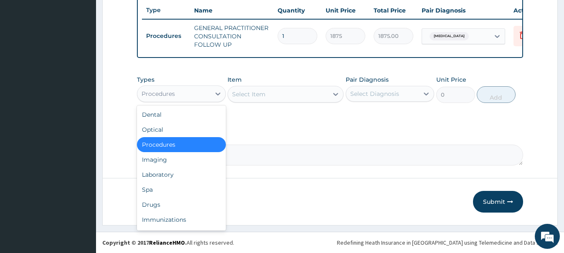
click at [163, 99] on div "Procedures" at bounding box center [173, 93] width 73 height 13
click at [167, 204] on div "Drugs" at bounding box center [181, 204] width 89 height 15
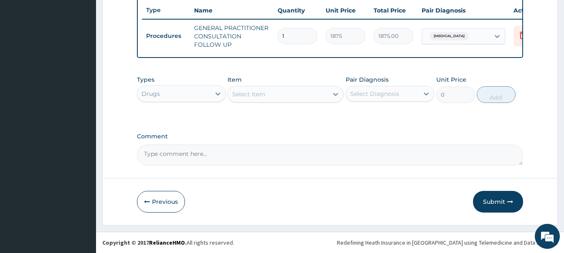
click at [275, 98] on div "Select Item" at bounding box center [278, 94] width 100 height 13
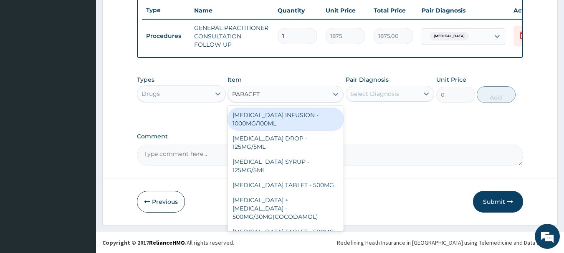
type input "PARACETA"
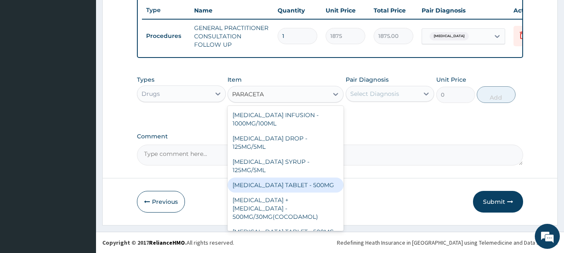
click at [292, 185] on div "[MEDICAL_DATA] TABLET - 500MG" at bounding box center [285, 185] width 116 height 15
type input "33.599999999999994"
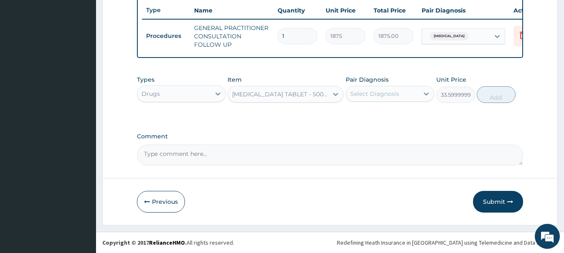
click at [384, 93] on div "Select Diagnosis" at bounding box center [374, 94] width 49 height 8
click at [384, 118] on label "Inguinal lymphadenopathy" at bounding box center [385, 114] width 52 height 8
checkbox input "true"
click at [498, 96] on button "Add" at bounding box center [496, 94] width 39 height 17
type input "0"
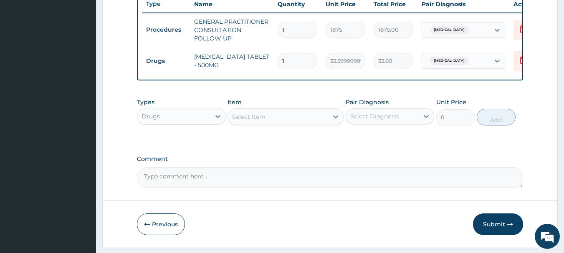
type input "18"
type input "604.80"
type input "18"
click at [271, 124] on div "Select Item" at bounding box center [278, 116] width 100 height 13
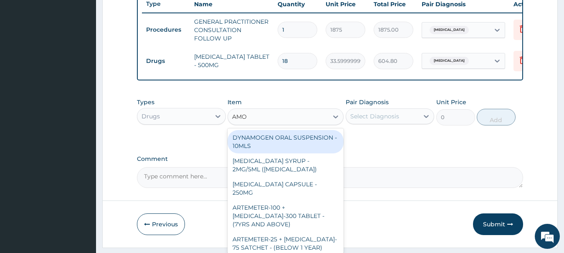
type input "AMOX"
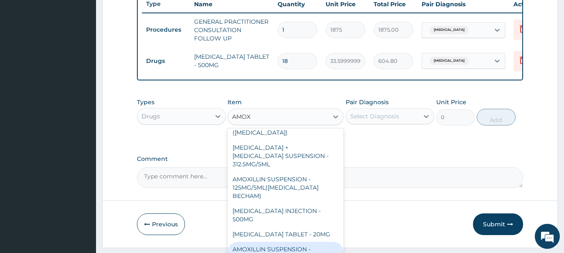
scroll to position [307, 0]
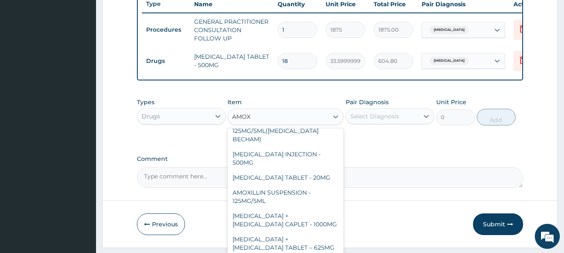
type input "112"
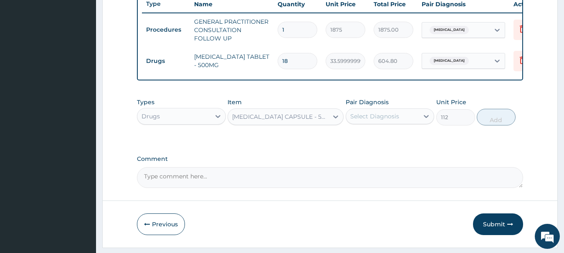
click at [389, 121] on div "Select Diagnosis" at bounding box center [374, 116] width 49 height 8
drag, startPoint x: 394, startPoint y: 141, endPoint x: 402, endPoint y: 142, distance: 8.9
click at [394, 141] on label "Inguinal lymphadenopathy" at bounding box center [385, 137] width 52 height 8
checkbox input "true"
click at [502, 121] on button "Add" at bounding box center [496, 117] width 39 height 17
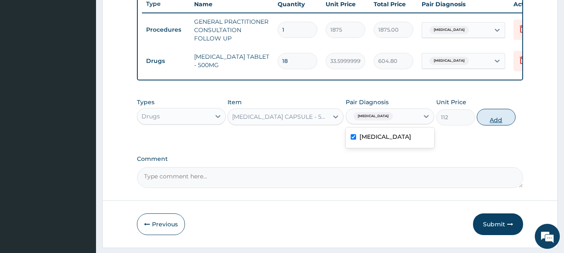
type input "0"
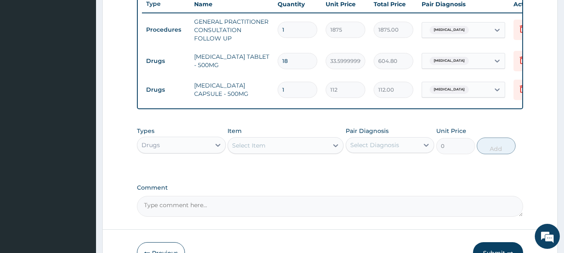
type input "15"
type input "1680.00"
type input "15"
click at [337, 192] on label "Comment" at bounding box center [330, 187] width 386 height 7
click at [337, 196] on textarea "Comment" at bounding box center [330, 206] width 386 height 21
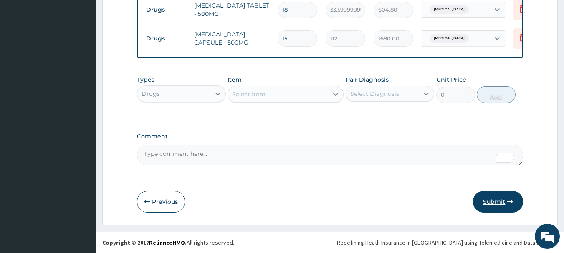
click at [498, 201] on button "Submit" at bounding box center [498, 202] width 50 height 22
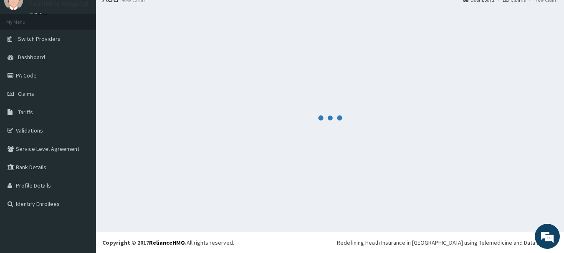
scroll to position [377, 0]
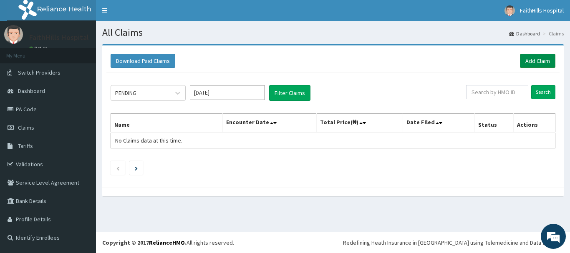
click at [544, 65] on link "Add Claim" at bounding box center [537, 61] width 35 height 14
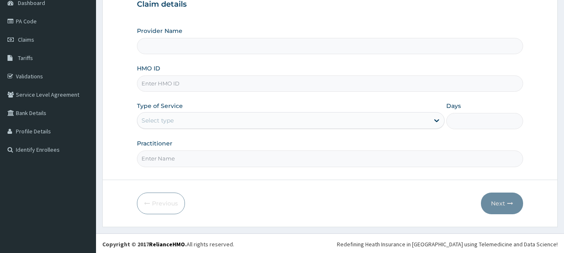
scroll to position [90, 0]
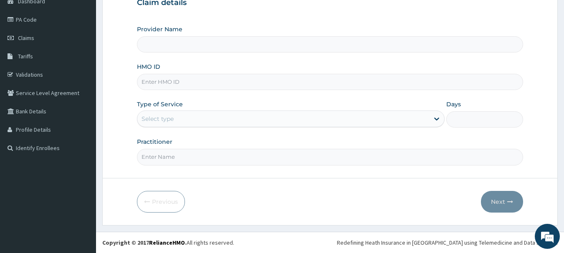
type input "FaithHills Specialist Hospital"
click at [169, 84] on input "HMO ID" at bounding box center [330, 82] width 386 height 16
paste input "OKB/10305/A"
type input "OKB/10305/A"
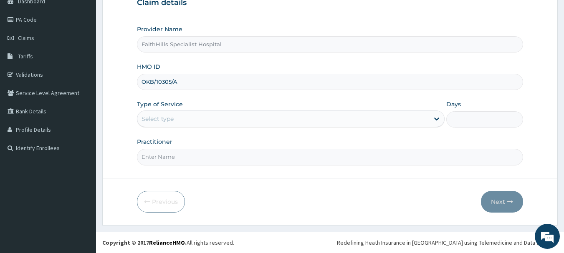
click at [168, 122] on div "Select type" at bounding box center [157, 119] width 32 height 8
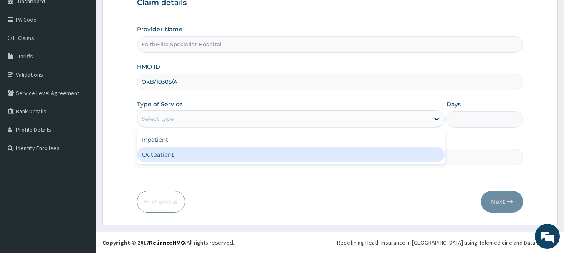
click at [158, 157] on div "Outpatient" at bounding box center [291, 154] width 308 height 15
type input "1"
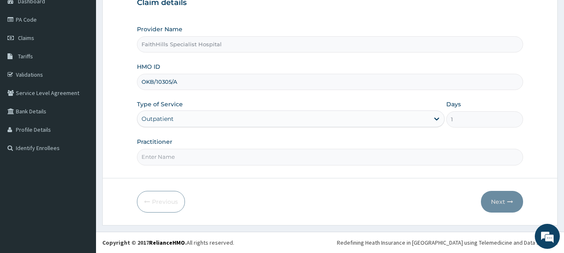
click at [170, 155] on input "Practitioner" at bounding box center [330, 157] width 386 height 16
type input "DR JOSHUA"
click at [503, 202] on button "Next" at bounding box center [502, 202] width 42 height 22
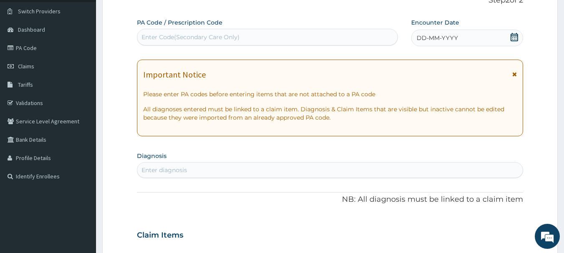
scroll to position [6, 0]
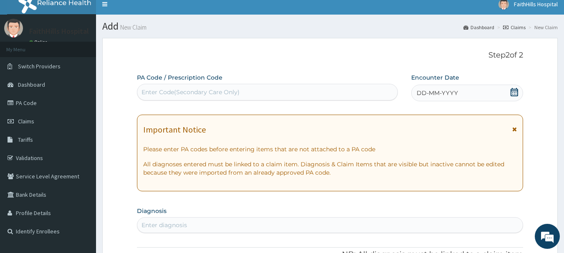
click at [514, 92] on icon at bounding box center [514, 92] width 8 height 8
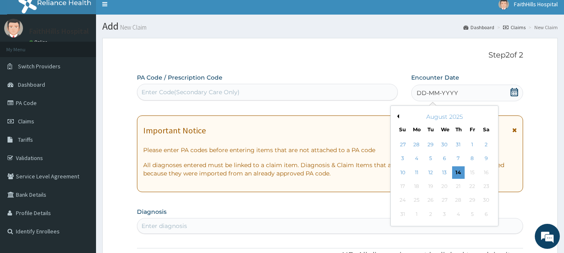
click at [399, 118] on button "Previous Month" at bounding box center [397, 116] width 4 height 4
click at [445, 187] on div "23" at bounding box center [444, 186] width 13 height 13
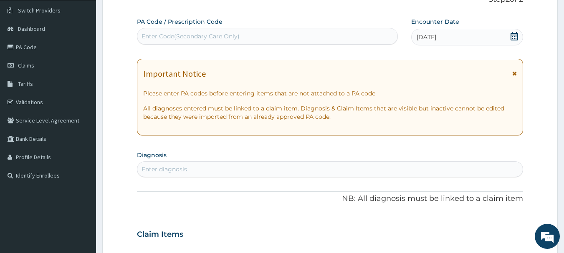
scroll to position [131, 0]
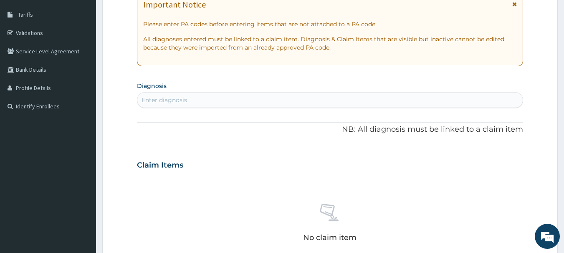
click at [188, 105] on div "Enter diagnosis" at bounding box center [330, 99] width 386 height 13
type input "C"
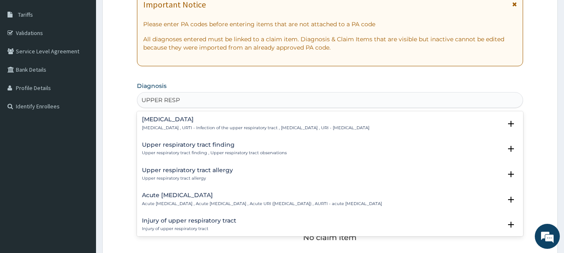
type input "UPPER RESPI"
click at [193, 123] on div "Upper respiratory infection Upper respiratory infection , URTI - Infection of t…" at bounding box center [255, 123] width 227 height 15
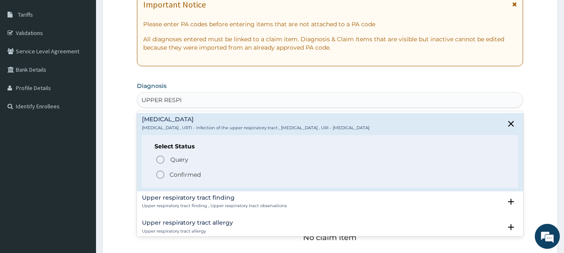
drag, startPoint x: 192, startPoint y: 171, endPoint x: 191, endPoint y: 159, distance: 12.2
click at [192, 172] on p "Confirmed" at bounding box center [184, 175] width 31 height 8
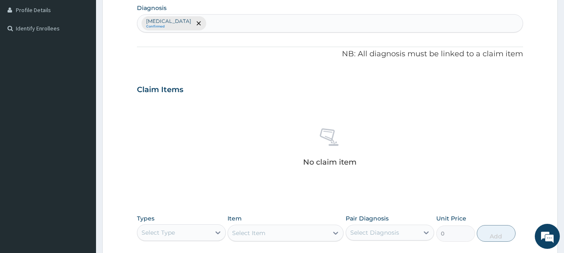
scroll to position [298, 0]
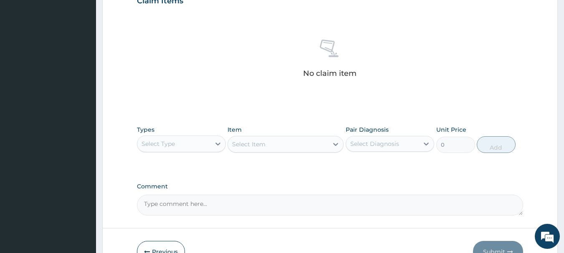
click at [179, 144] on div "Select Type" at bounding box center [173, 143] width 73 height 13
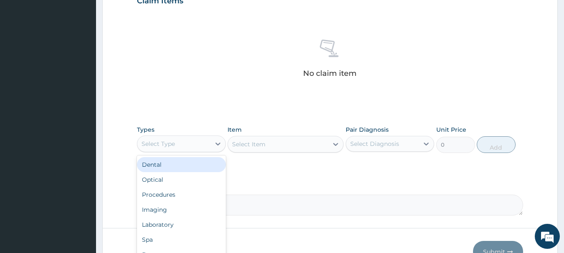
scroll to position [348, 0]
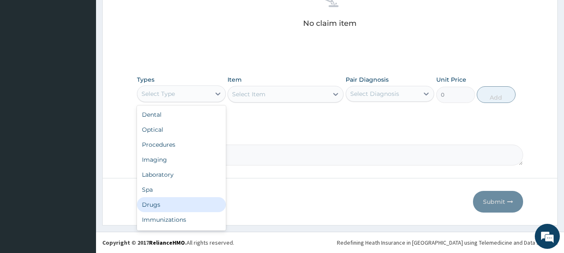
click at [159, 205] on div "Drugs" at bounding box center [181, 204] width 89 height 15
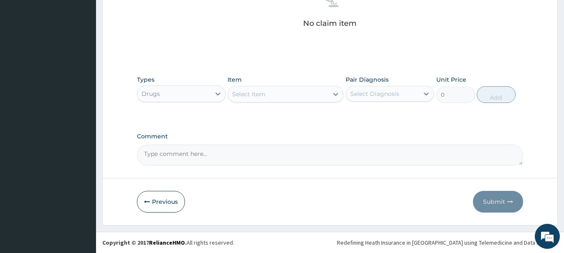
click at [297, 94] on div "Select Item" at bounding box center [278, 94] width 100 height 13
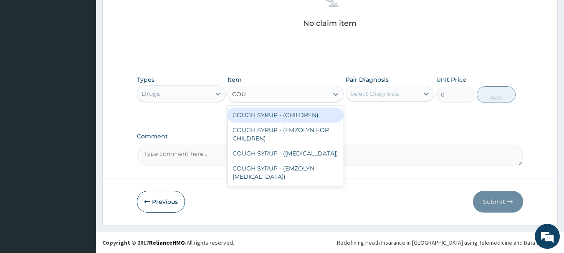
type input "COUGH"
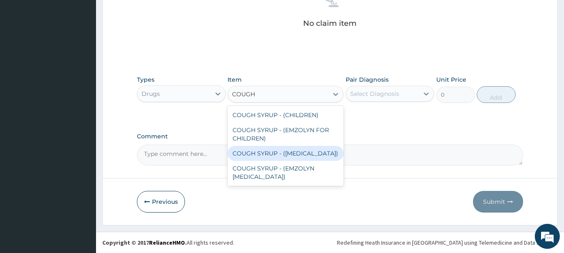
click at [301, 149] on div "COUGH SYRUP - (EXPECTORANT)" at bounding box center [285, 153] width 116 height 15
type input "1120"
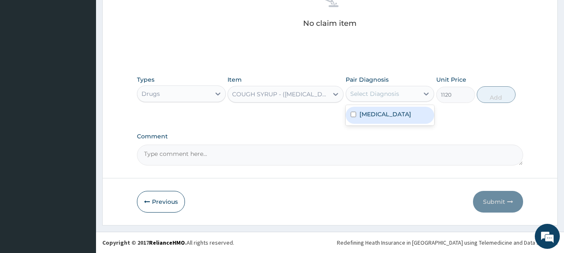
click at [386, 95] on div "Select Diagnosis" at bounding box center [374, 94] width 49 height 8
click at [382, 116] on label "Upper respiratory infection" at bounding box center [385, 114] width 52 height 8
checkbox input "true"
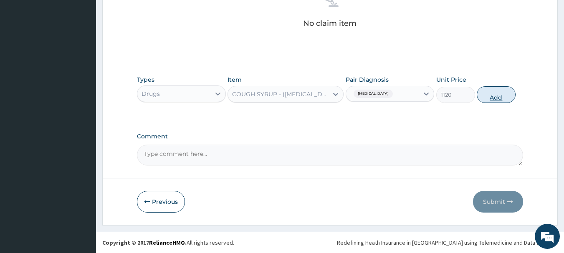
click at [497, 98] on button "Add" at bounding box center [496, 94] width 39 height 17
type input "0"
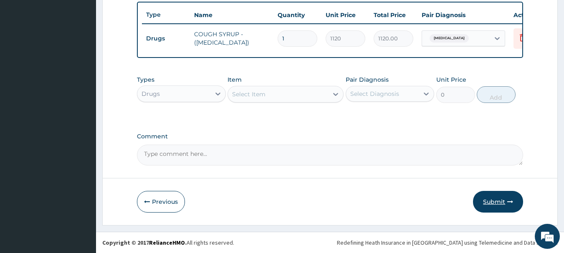
click at [497, 201] on button "Submit" at bounding box center [498, 202] width 50 height 22
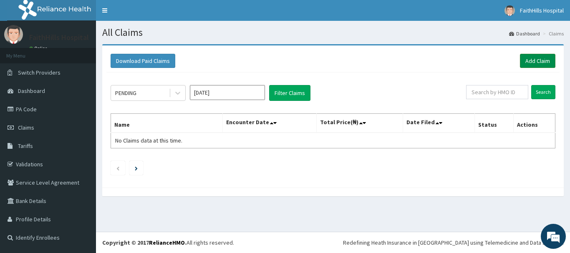
click at [532, 60] on link "Add Claim" at bounding box center [537, 61] width 35 height 14
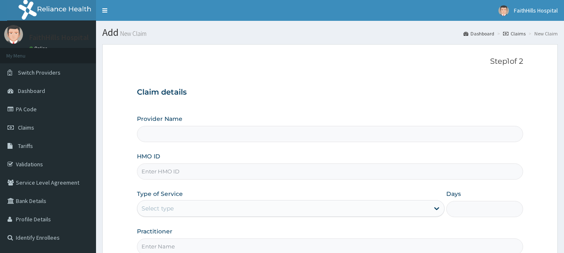
type input "FaithHills Specialist Hospital"
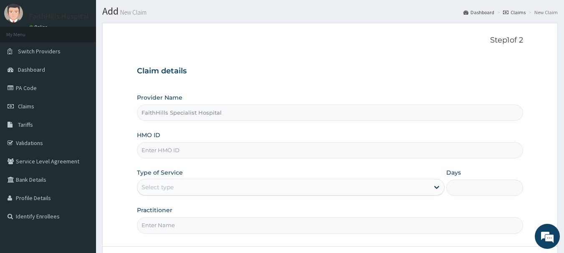
scroll to position [42, 0]
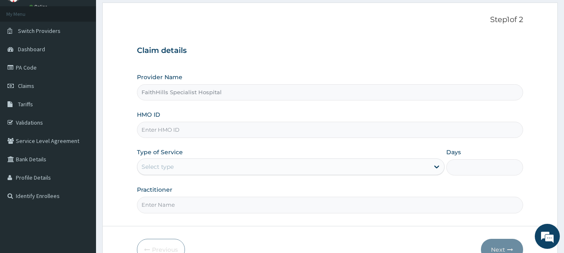
click at [170, 129] on input "HMO ID" at bounding box center [330, 130] width 386 height 16
paste input "JSS/10290/A"
type input "JSS/10290/A"
click at [194, 162] on div "Select type" at bounding box center [283, 166] width 292 height 13
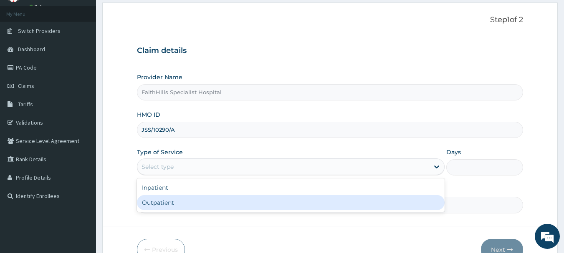
click at [184, 203] on div "Outpatient" at bounding box center [291, 202] width 308 height 15
type input "1"
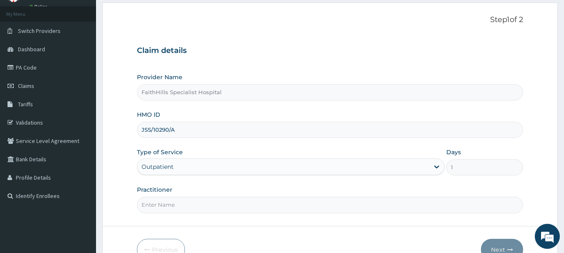
click at [184, 204] on input "Practitioner" at bounding box center [330, 205] width 386 height 16
type input "DR. SAMUEL"
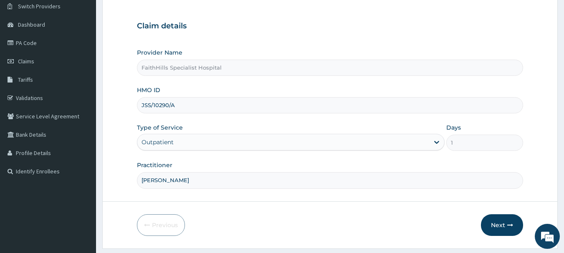
scroll to position [90, 0]
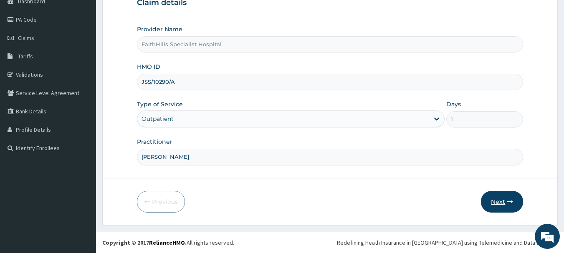
click at [509, 205] on button "Next" at bounding box center [502, 202] width 42 height 22
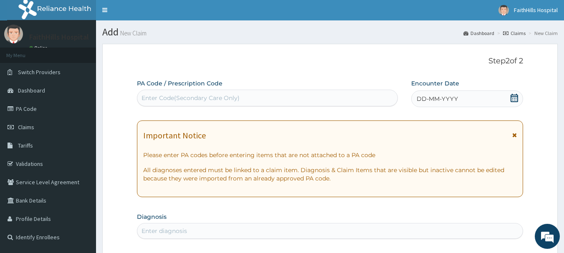
scroll to position [0, 0]
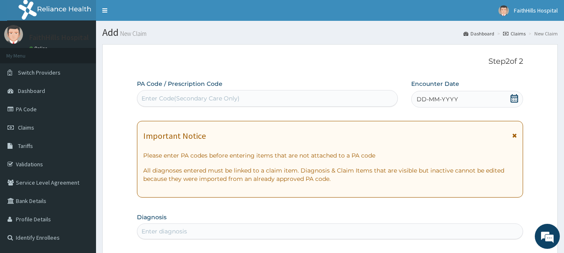
click at [511, 101] on icon at bounding box center [514, 98] width 8 height 8
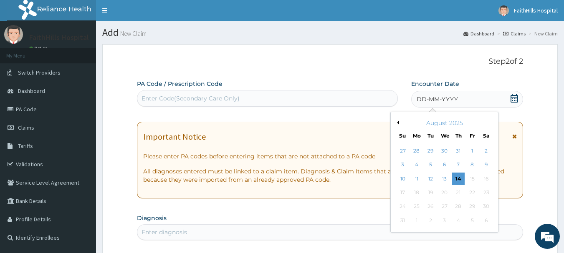
click at [399, 122] on button "Previous Month" at bounding box center [397, 123] width 4 height 4
click at [399, 124] on button "Previous Month" at bounding box center [397, 123] width 4 height 4
click at [488, 121] on div "June 2025" at bounding box center [444, 123] width 101 height 8
click at [493, 121] on button "Next Month" at bounding box center [492, 123] width 4 height 4
click at [444, 193] on div "23" at bounding box center [444, 193] width 13 height 13
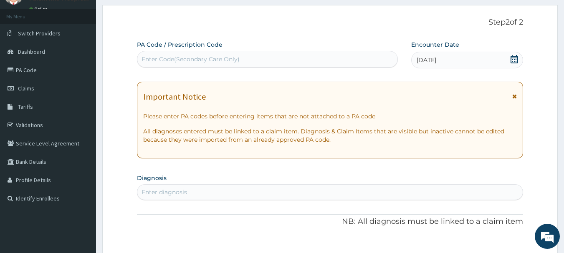
scroll to position [125, 0]
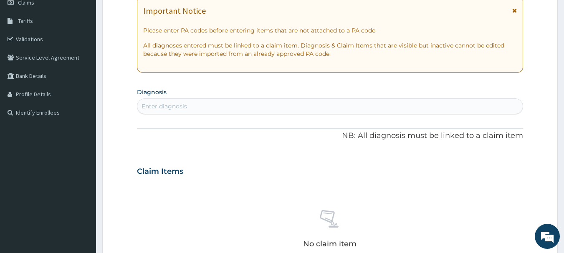
click at [236, 110] on div "Enter diagnosis" at bounding box center [330, 106] width 386 height 13
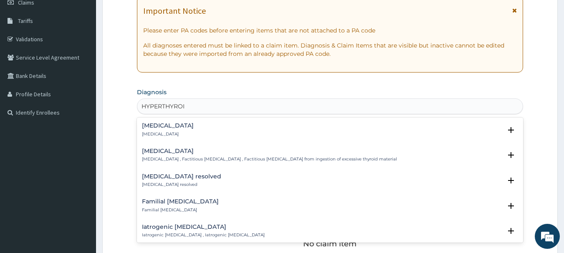
type input "HYPERTHYROID"
click at [178, 129] on h4 "Hyperthyroidism" at bounding box center [168, 126] width 52 height 6
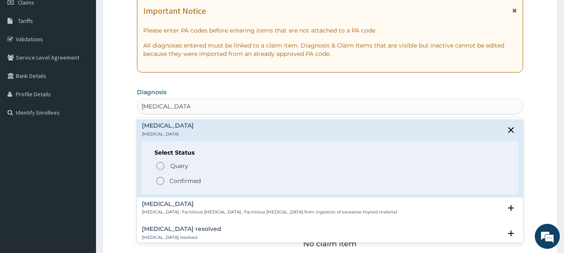
click at [188, 183] on p "Confirmed" at bounding box center [184, 181] width 31 height 8
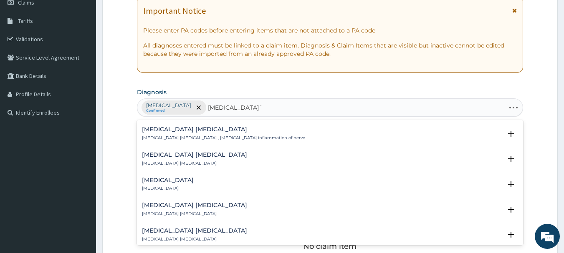
type input "AUTOIMMUNE THY"
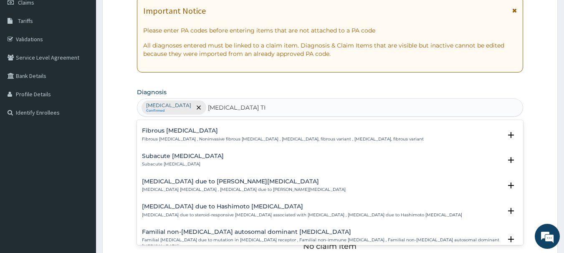
scroll to position [40, 0]
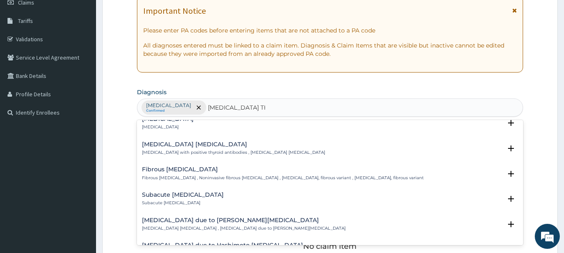
click at [182, 148] on h4 "Autoimmune hypothyroidism" at bounding box center [233, 144] width 183 height 6
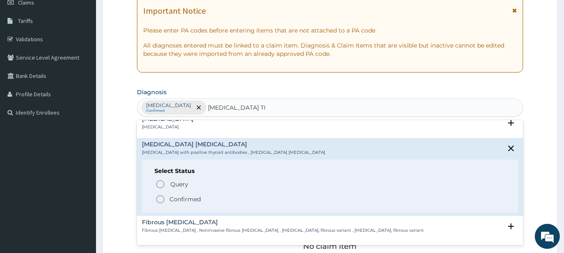
click at [187, 200] on p "Confirmed" at bounding box center [184, 199] width 31 height 8
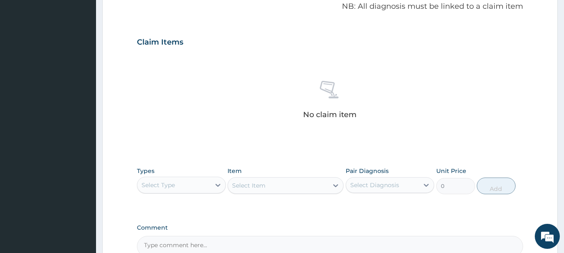
scroll to position [334, 0]
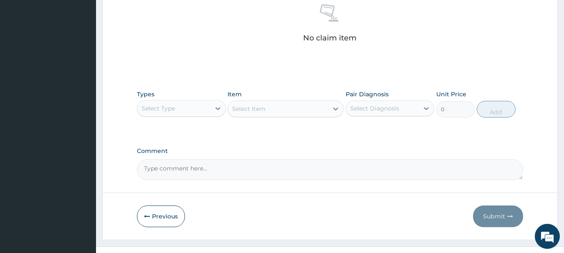
click at [160, 115] on div "Select Type" at bounding box center [181, 108] width 89 height 17
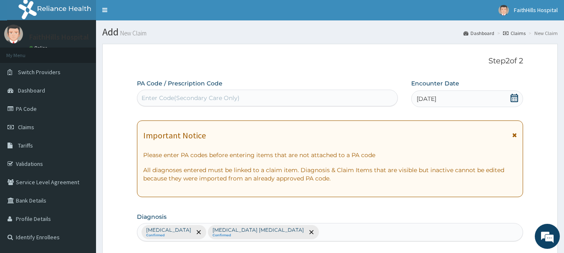
scroll to position [0, 0]
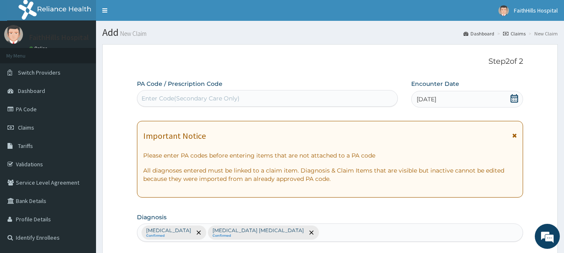
click at [221, 100] on div "Enter Code(Secondary Care Only)" at bounding box center [190, 98] width 98 height 8
type input "PA/8076DD"
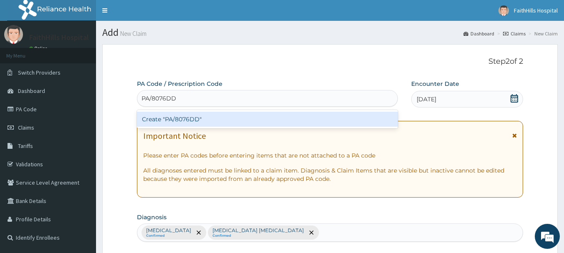
click at [208, 123] on div "Create "PA/8076DD"" at bounding box center [267, 119] width 261 height 15
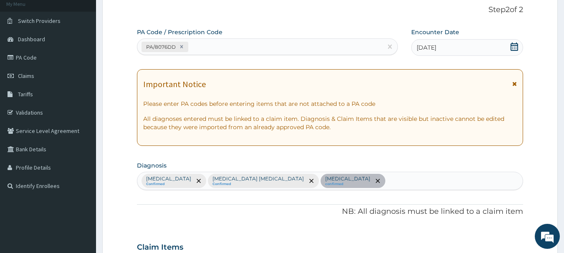
scroll to position [12, 0]
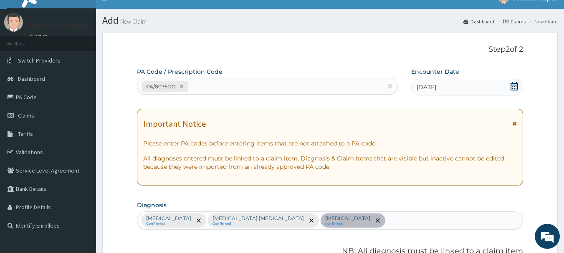
click at [290, 92] on div "PA/8076DD" at bounding box center [259, 87] width 245 height 14
type input "PA/3724DC"
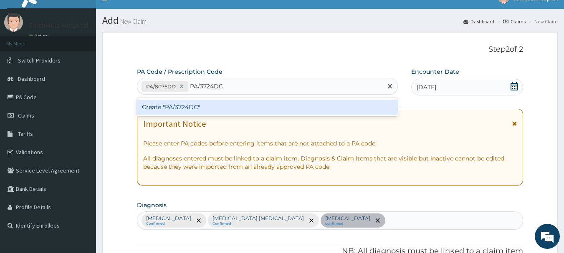
click at [224, 108] on div "Create "PA/3724DC"" at bounding box center [267, 107] width 261 height 15
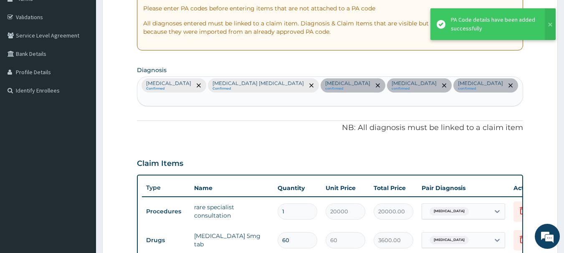
scroll to position [144, 0]
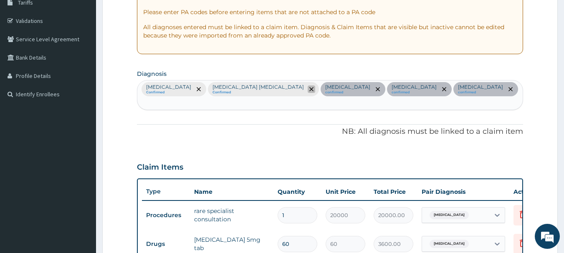
click at [309, 88] on icon "remove selection option" at bounding box center [311, 89] width 4 height 4
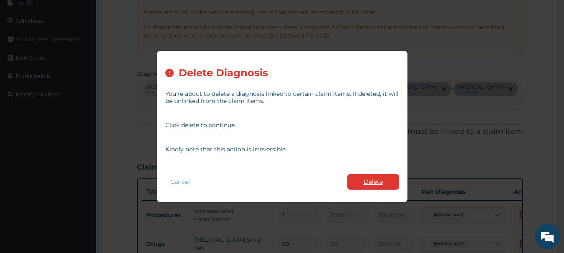
click at [357, 178] on button "Delete" at bounding box center [373, 181] width 52 height 15
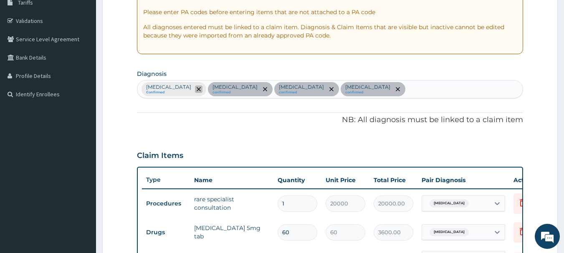
click at [198, 92] on span "remove selection option" at bounding box center [199, 90] width 8 height 8
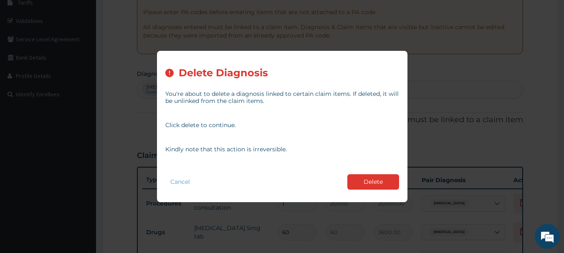
click at [367, 186] on button "Delete" at bounding box center [373, 181] width 52 height 15
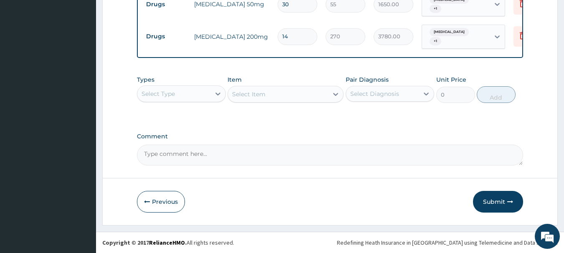
scroll to position [405, 0]
drag, startPoint x: 494, startPoint y: 205, endPoint x: 488, endPoint y: 196, distance: 10.5
click at [493, 204] on button "Submit" at bounding box center [498, 202] width 50 height 22
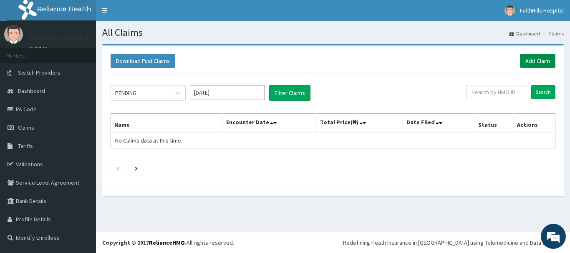
click at [527, 63] on link "Add Claim" at bounding box center [537, 61] width 35 height 14
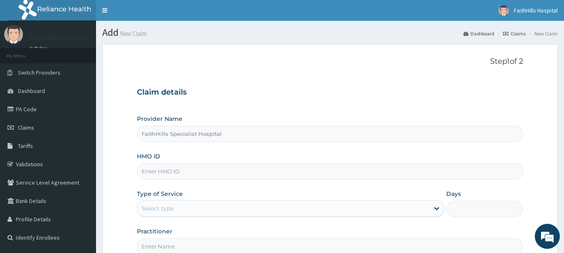
click at [163, 171] on input "HMO ID" at bounding box center [330, 172] width 386 height 16
type input "TFP/10009/A"
click at [176, 209] on div "Select type" at bounding box center [283, 208] width 292 height 13
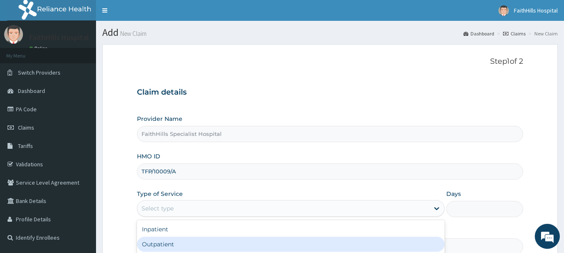
click at [171, 243] on div "Outpatient" at bounding box center [291, 244] width 308 height 15
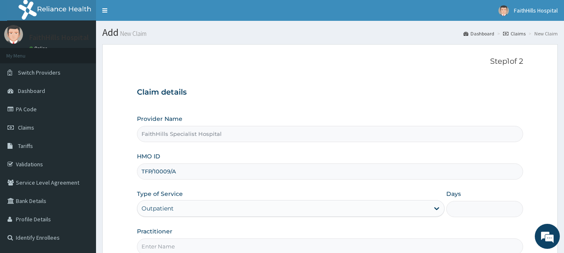
type input "1"
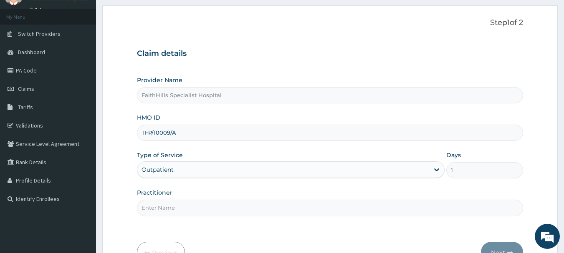
scroll to position [90, 0]
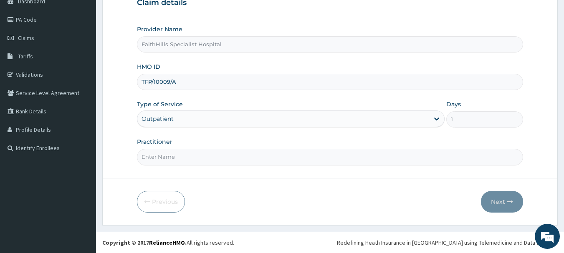
click at [172, 156] on input "Practitioner" at bounding box center [330, 157] width 386 height 16
type input "DR. AKUMA"
click at [516, 206] on button "Next" at bounding box center [502, 202] width 42 height 22
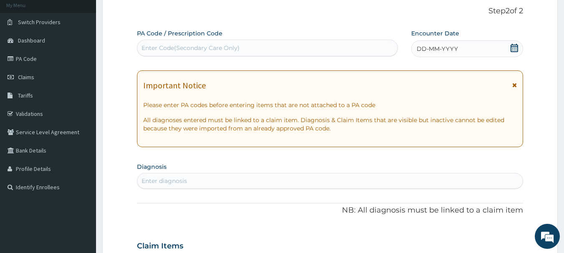
scroll to position [6, 0]
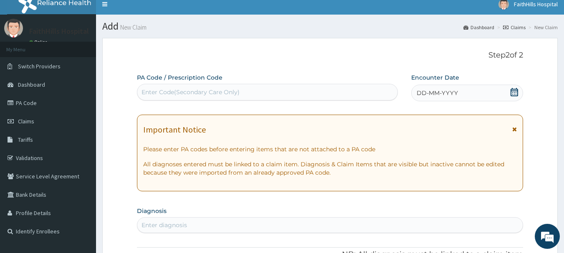
click at [248, 89] on div "Enter Code(Secondary Care Only)" at bounding box center [267, 92] width 260 height 13
type input "PA/5773E6"
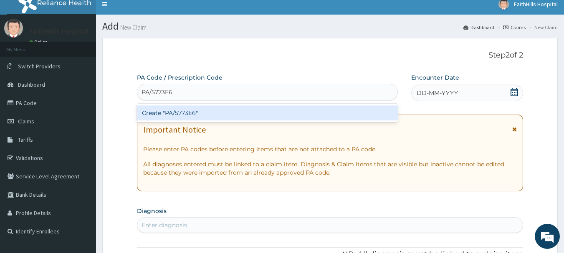
click at [209, 109] on div "Create "PA/5773E6"" at bounding box center [267, 113] width 261 height 15
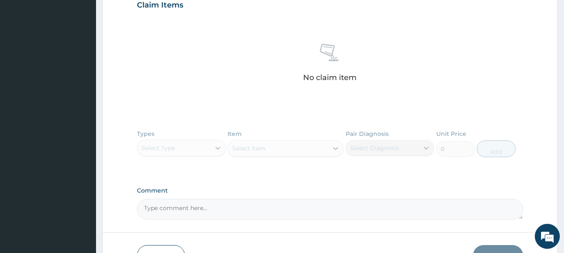
scroll to position [353, 0]
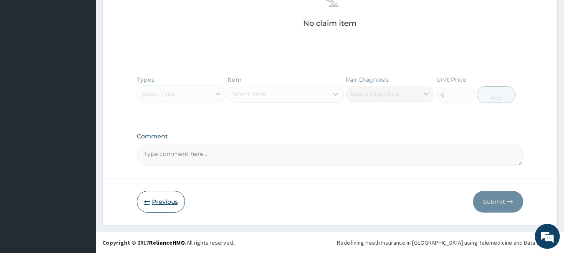
click at [151, 205] on button "Previous" at bounding box center [161, 202] width 48 height 22
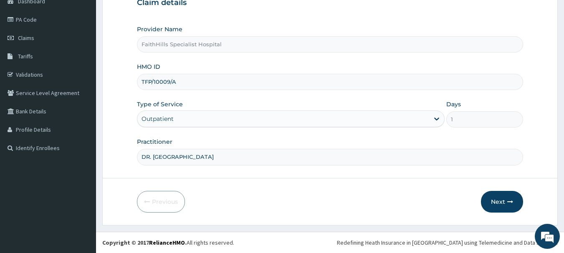
scroll to position [90, 0]
click at [179, 83] on input "TFP/10009/A" at bounding box center [330, 82] width 386 height 16
type input "TFP/10009/D"
click at [500, 204] on button "Next" at bounding box center [502, 202] width 42 height 22
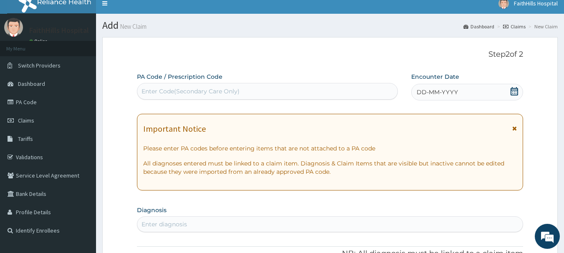
scroll to position [6, 0]
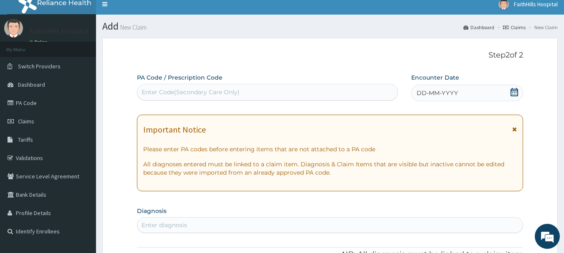
click at [234, 89] on div "Enter Code(Secondary Care Only)" at bounding box center [190, 92] width 98 height 8
type input "PA/5773E6"
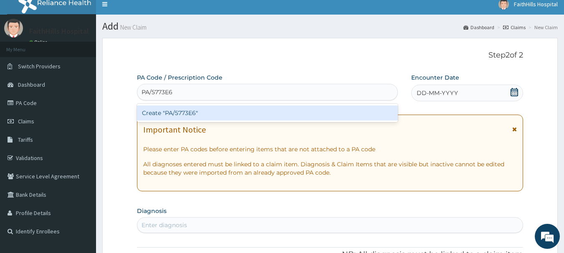
click at [221, 114] on div "Create "PA/5773E6"" at bounding box center [267, 113] width 261 height 15
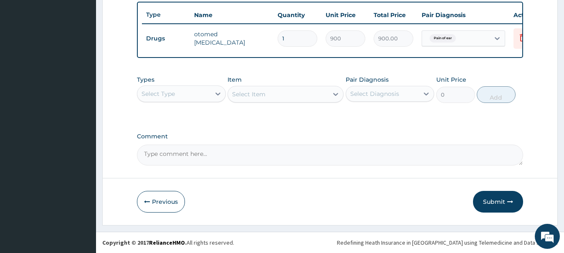
scroll to position [315, 0]
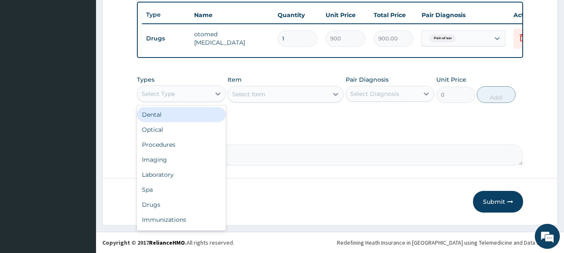
click at [177, 98] on div "Select Type" at bounding box center [173, 93] width 73 height 13
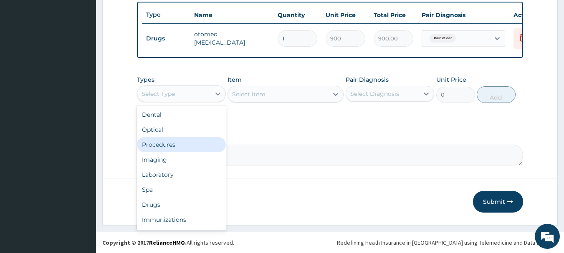
click at [184, 149] on div "Procedures" at bounding box center [181, 144] width 89 height 15
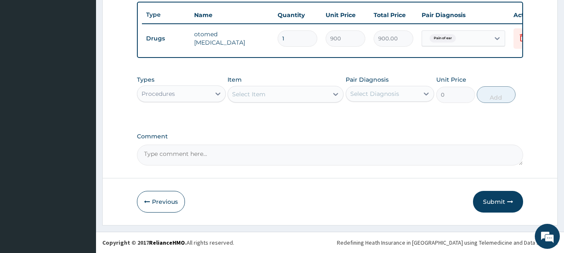
click at [286, 98] on div "Select Item" at bounding box center [278, 94] width 100 height 13
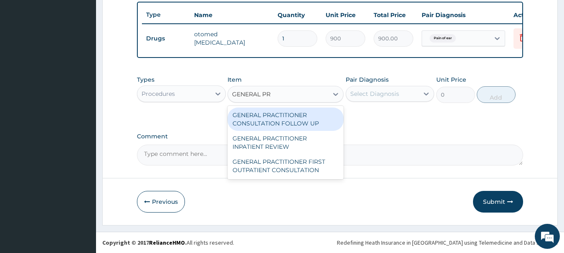
type input "GENERAL PRA"
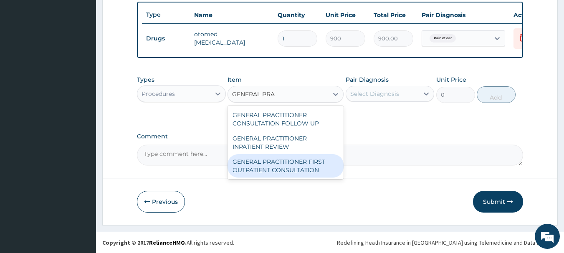
click at [283, 168] on div "GENERAL PRACTITIONER FIRST OUTPATIENT CONSULTATION" at bounding box center [285, 165] width 116 height 23
type input "3750"
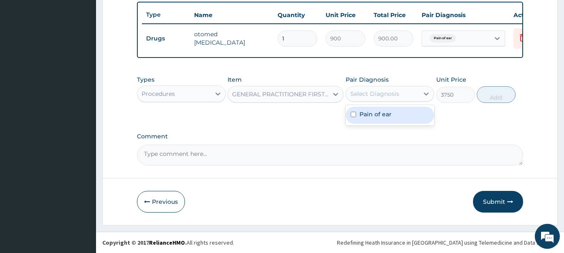
click at [361, 91] on div "Select Diagnosis" at bounding box center [374, 94] width 49 height 8
click at [384, 117] on label "Pain of ear" at bounding box center [375, 114] width 32 height 8
checkbox input "true"
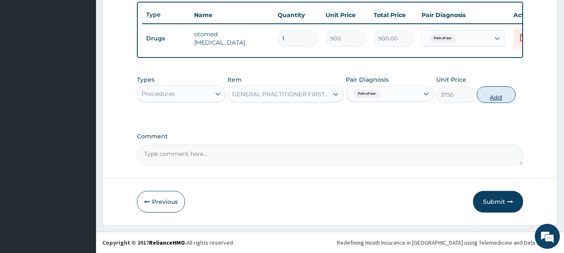
click at [505, 98] on button "Add" at bounding box center [496, 94] width 39 height 17
type input "0"
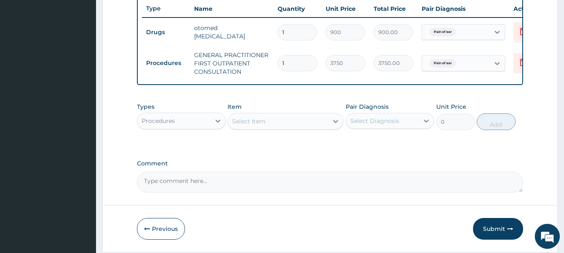
click at [276, 127] on div "Select Item" at bounding box center [278, 121] width 100 height 13
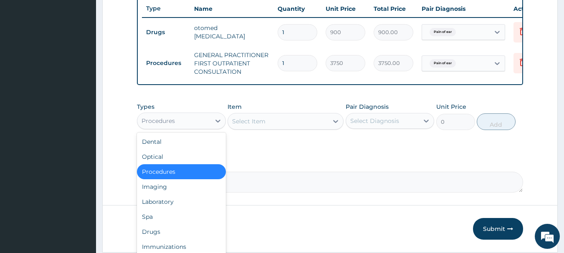
click at [186, 128] on div "Procedures" at bounding box center [173, 120] width 73 height 13
click at [168, 239] on div "Drugs" at bounding box center [181, 232] width 89 height 15
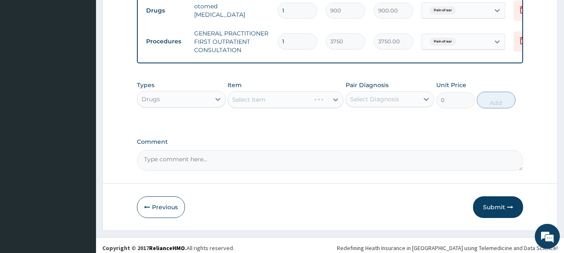
scroll to position [348, 0]
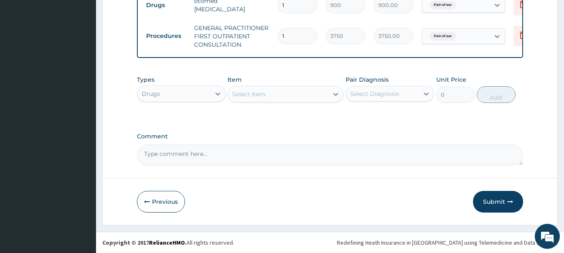
click at [279, 99] on div "Select Item" at bounding box center [278, 94] width 100 height 13
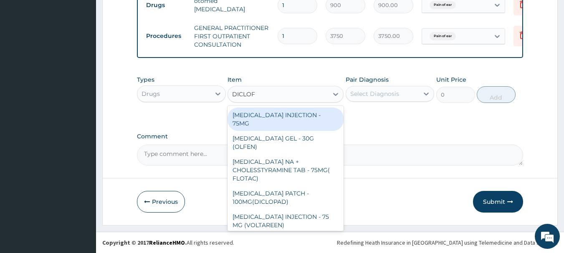
type input "DICLOF"
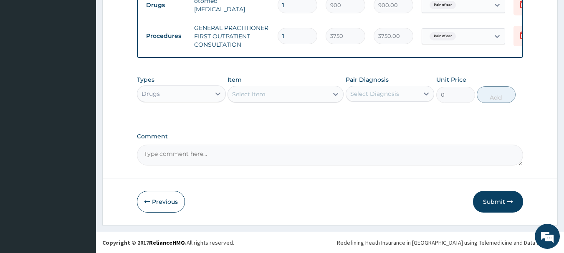
click at [287, 105] on div "Types Drugs Item Select Item Pair Diagnosis Select Diagnosis Unit Price 0 Add" at bounding box center [330, 89] width 386 height 36
click at [274, 93] on div "Select Item" at bounding box center [278, 94] width 100 height 13
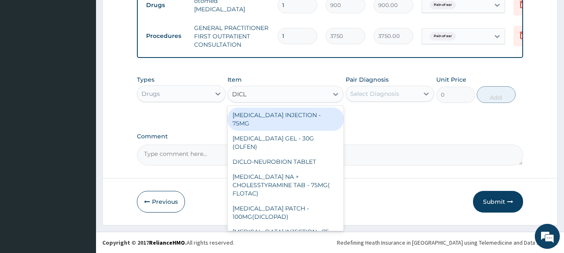
type input "DICLO"
click at [290, 114] on div "DICLOFENAC INJECTION - 75MG" at bounding box center [285, 119] width 116 height 23
type input "420"
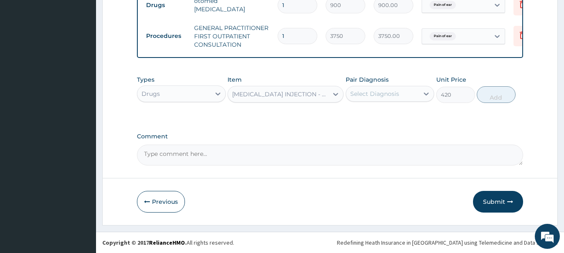
click at [363, 95] on div "Select Diagnosis" at bounding box center [374, 94] width 49 height 8
click at [382, 116] on label "Pain of ear" at bounding box center [375, 114] width 32 height 8
checkbox input "true"
click at [489, 98] on button "Add" at bounding box center [496, 94] width 39 height 17
type input "0"
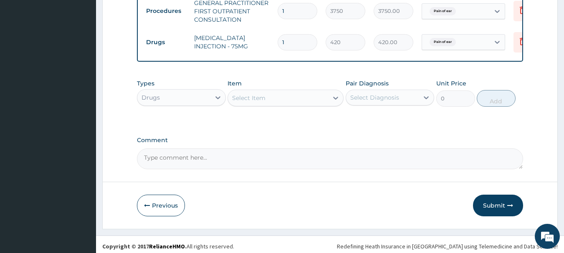
scroll to position [377, 0]
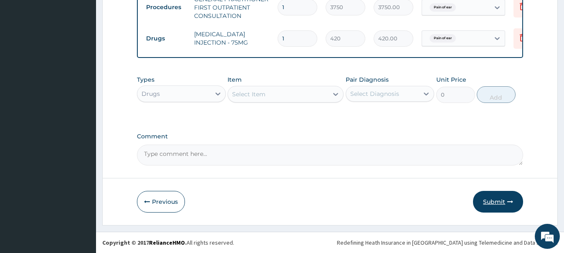
click at [499, 203] on button "Submit" at bounding box center [498, 202] width 50 height 22
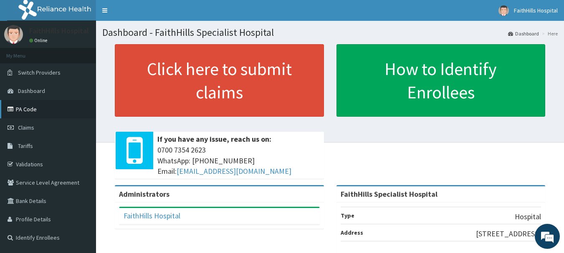
click at [41, 107] on link "PA Code" at bounding box center [48, 109] width 96 height 18
click at [24, 111] on link "PA Code" at bounding box center [48, 109] width 96 height 18
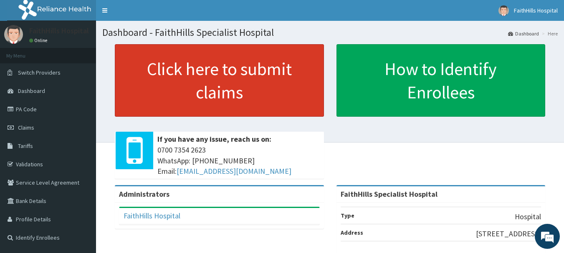
click at [237, 86] on link "Click here to submit claims" at bounding box center [219, 80] width 209 height 73
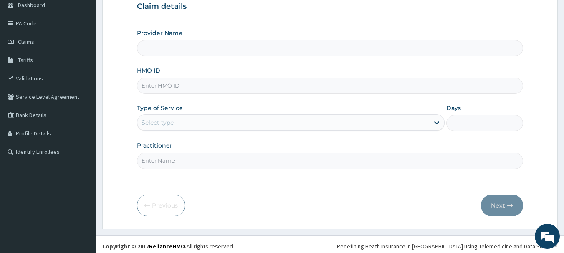
scroll to position [90, 0]
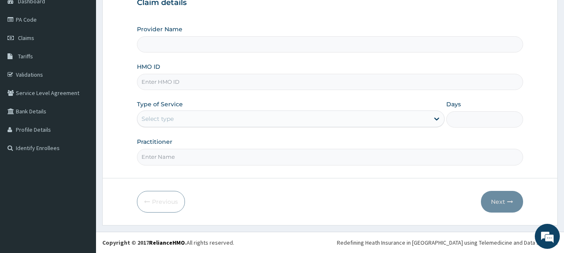
click at [168, 83] on input "HMO ID" at bounding box center [330, 82] width 386 height 16
type input "NBC/10323/A"
click at [176, 117] on div "Select type" at bounding box center [283, 118] width 292 height 13
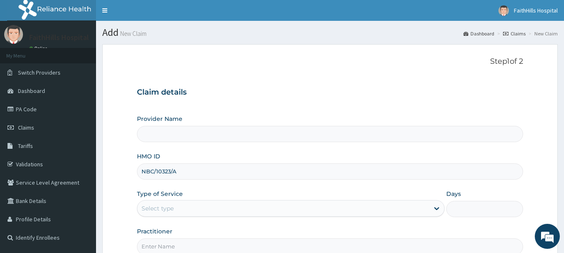
drag, startPoint x: 315, startPoint y: 202, endPoint x: 327, endPoint y: 200, distance: 12.2
click at [315, 202] on div "Select type" at bounding box center [291, 208] width 308 height 17
click at [301, 83] on div "Claim details Provider Name HMO ID NBC/10323/A Type of Service Select type Days…" at bounding box center [330, 167] width 386 height 175
click at [165, 128] on input "Provider Name" at bounding box center [330, 134] width 386 height 16
type input "FaithHills Specialist Hospital"
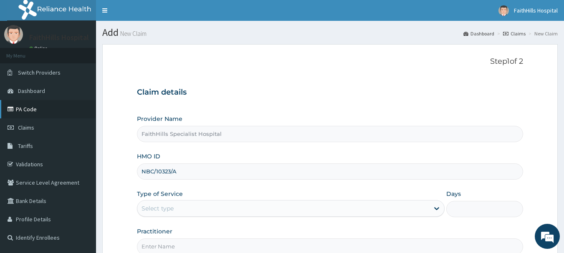
click at [40, 104] on link "PA Code" at bounding box center [48, 109] width 96 height 18
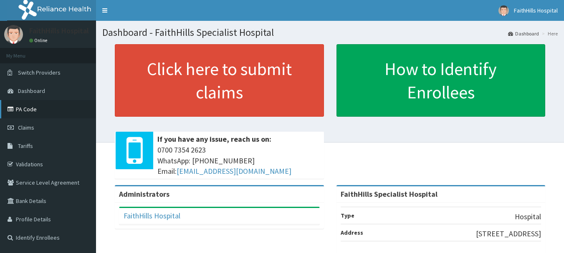
click at [33, 109] on link "PA Code" at bounding box center [48, 109] width 96 height 18
